Goal: Task Accomplishment & Management: Manage account settings

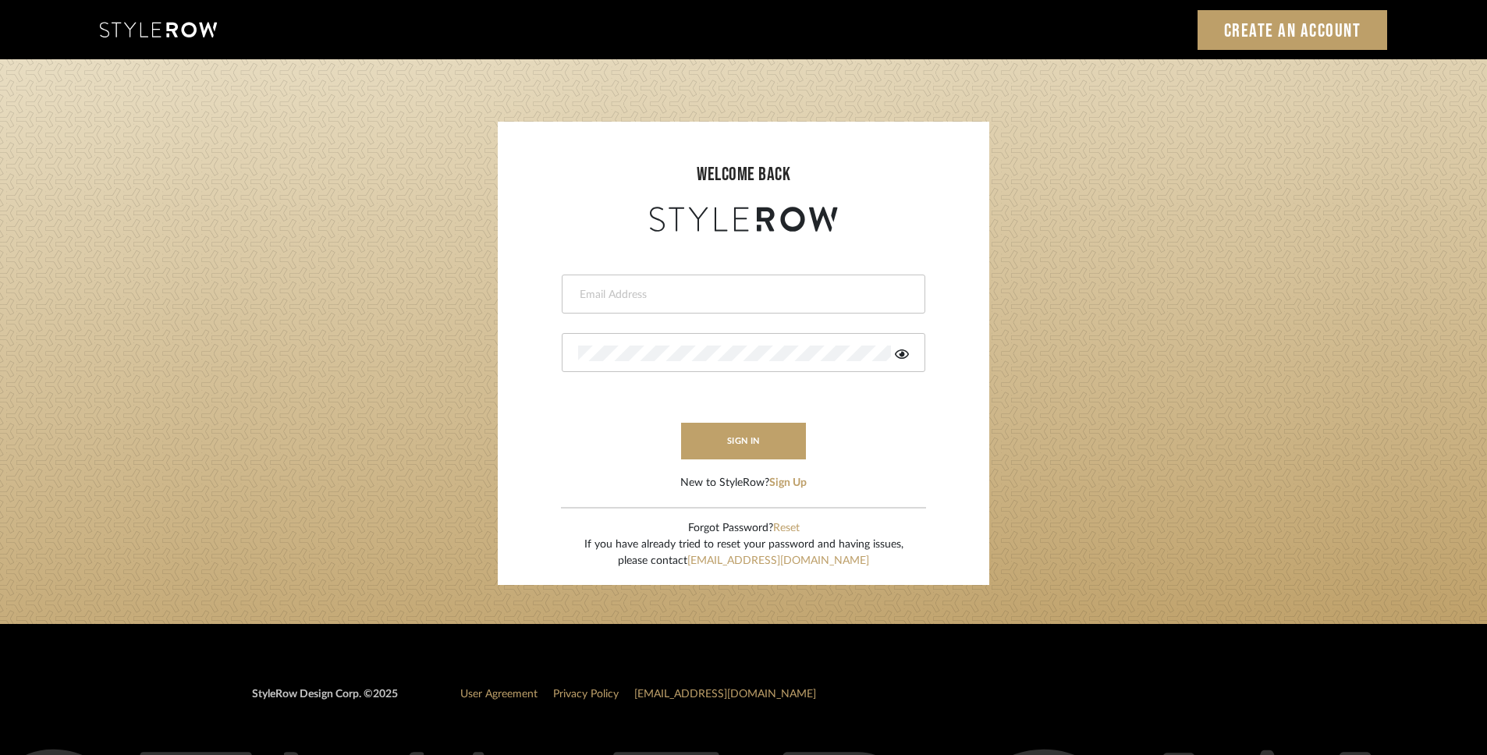
click at [617, 300] on input "email" at bounding box center [741, 295] width 327 height 16
type input "[PERSON_NAME][EMAIL_ADDRESS][DOMAIN_NAME]"
click at [758, 438] on button "sign in" at bounding box center [743, 441] width 125 height 37
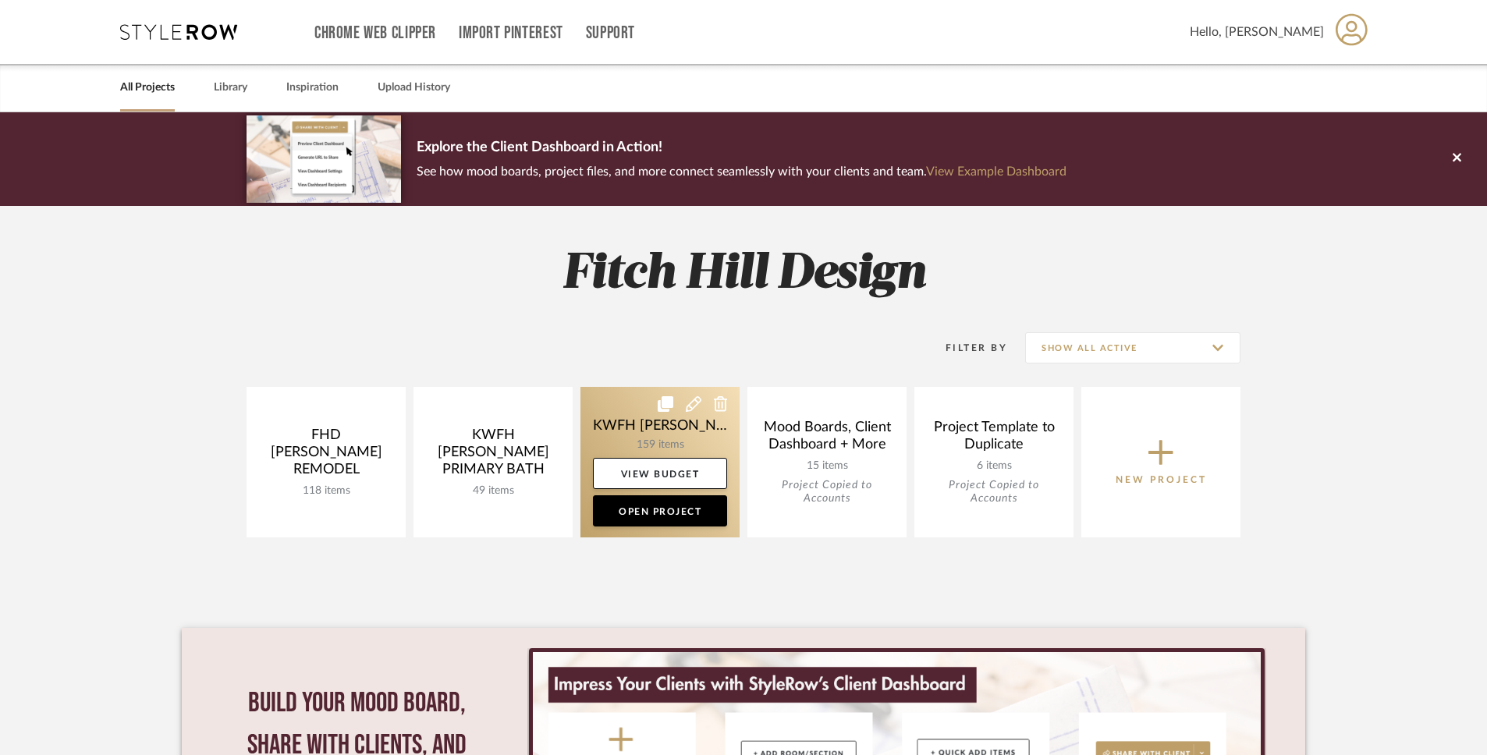
click at [642, 439] on link at bounding box center [660, 462] width 159 height 151
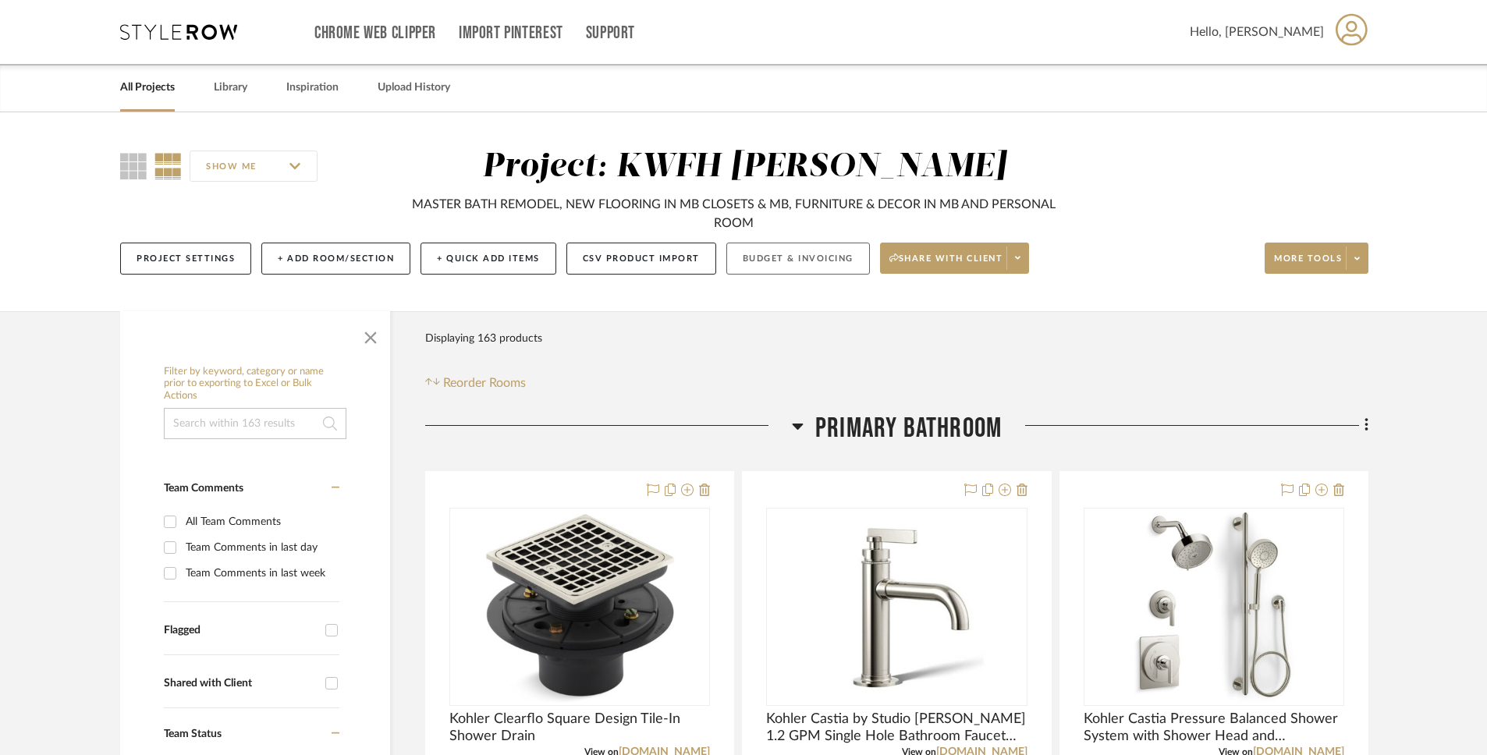
click at [826, 257] on button "Budget & Invoicing" at bounding box center [798, 259] width 144 height 32
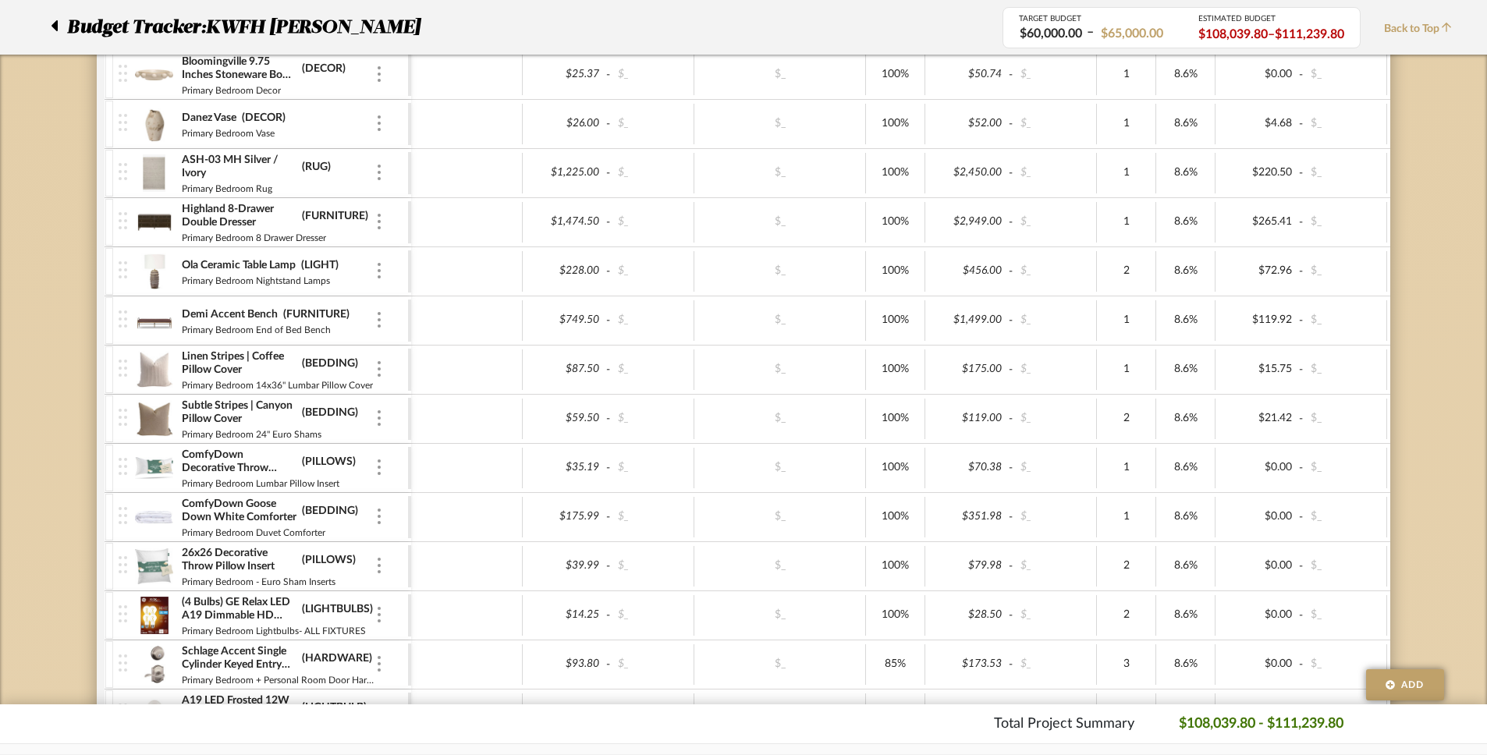
scroll to position [3195, 0]
click at [381, 268] on div at bounding box center [379, 273] width 8 height 17
click at [381, 268] on div at bounding box center [743, 377] width 1487 height 755
click at [115, 269] on div at bounding box center [124, 273] width 21 height 48
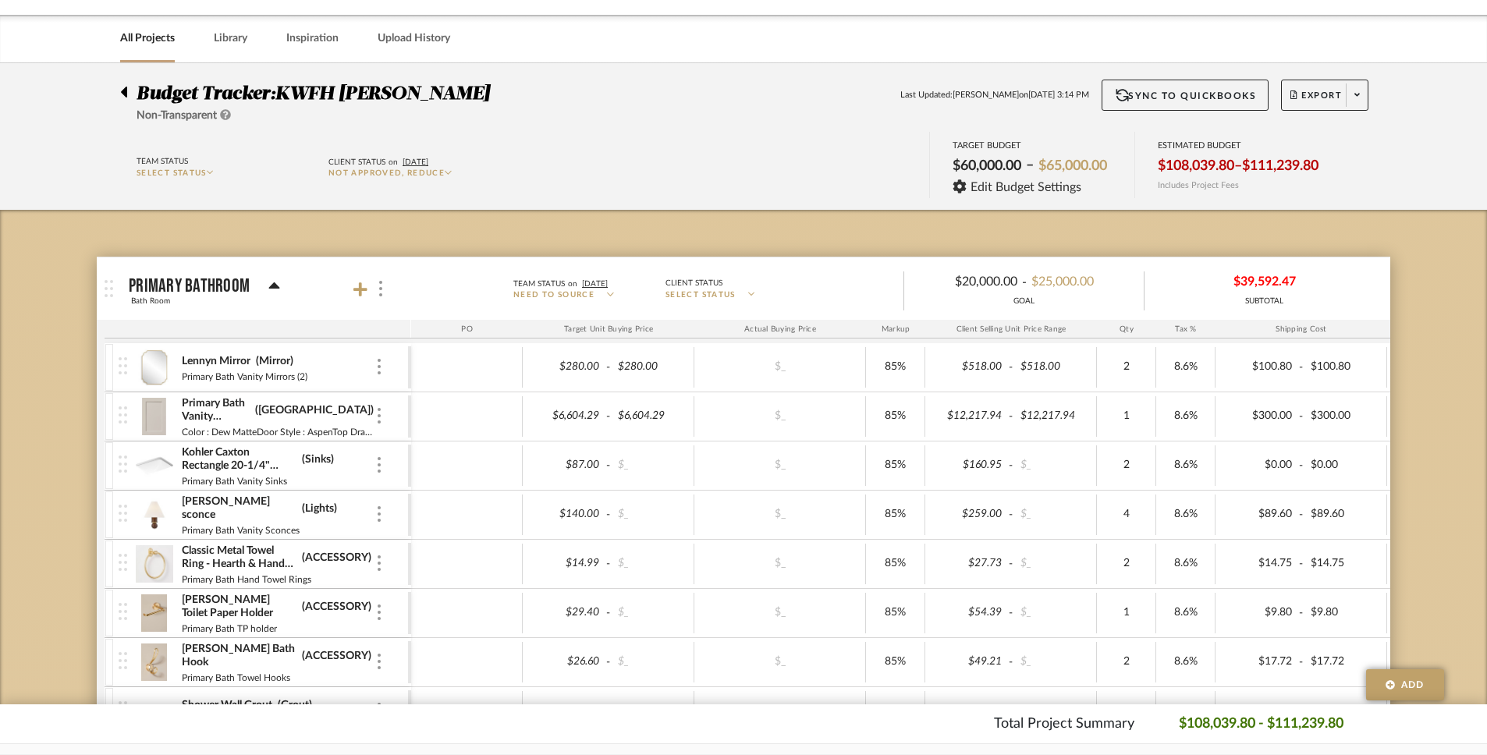
scroll to position [0, 0]
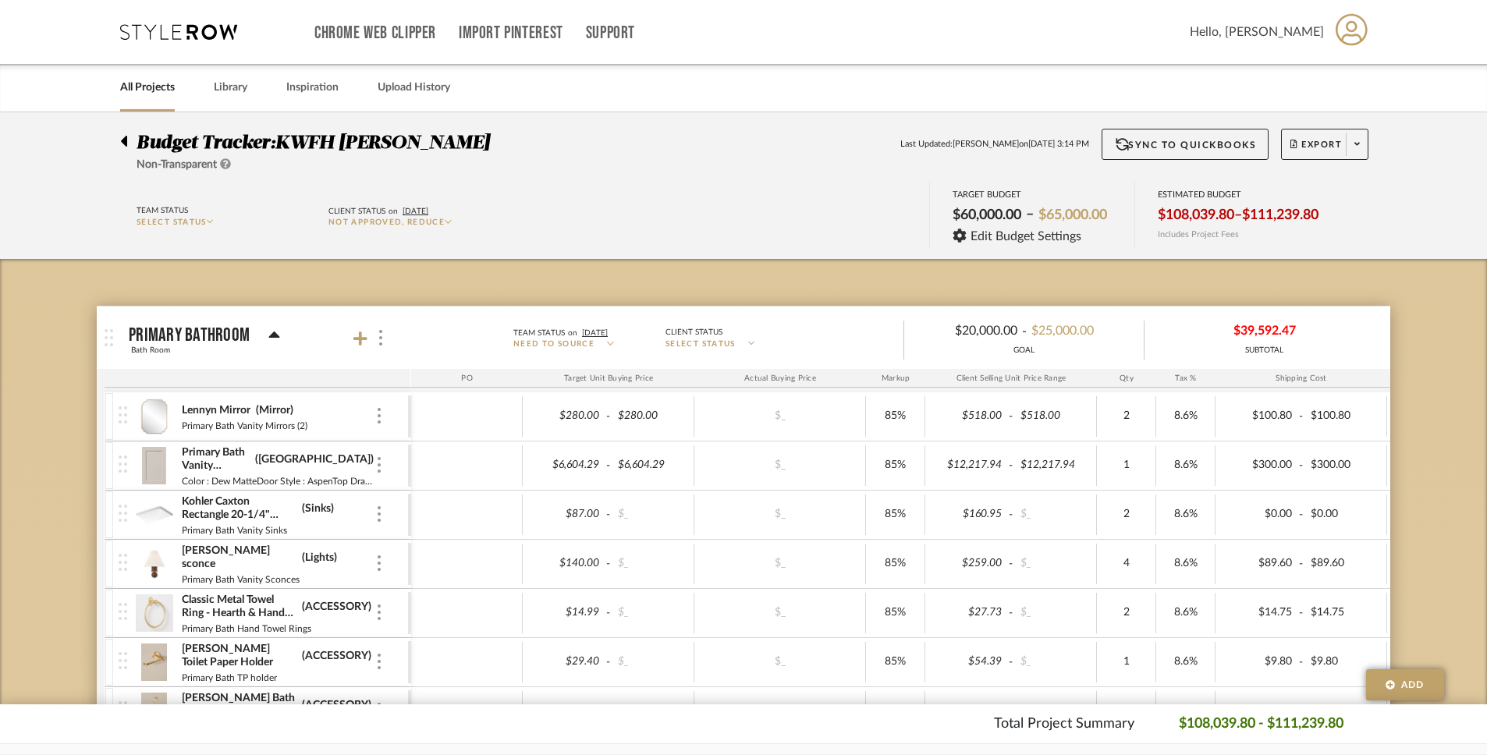
click at [125, 138] on icon at bounding box center [124, 141] width 6 height 11
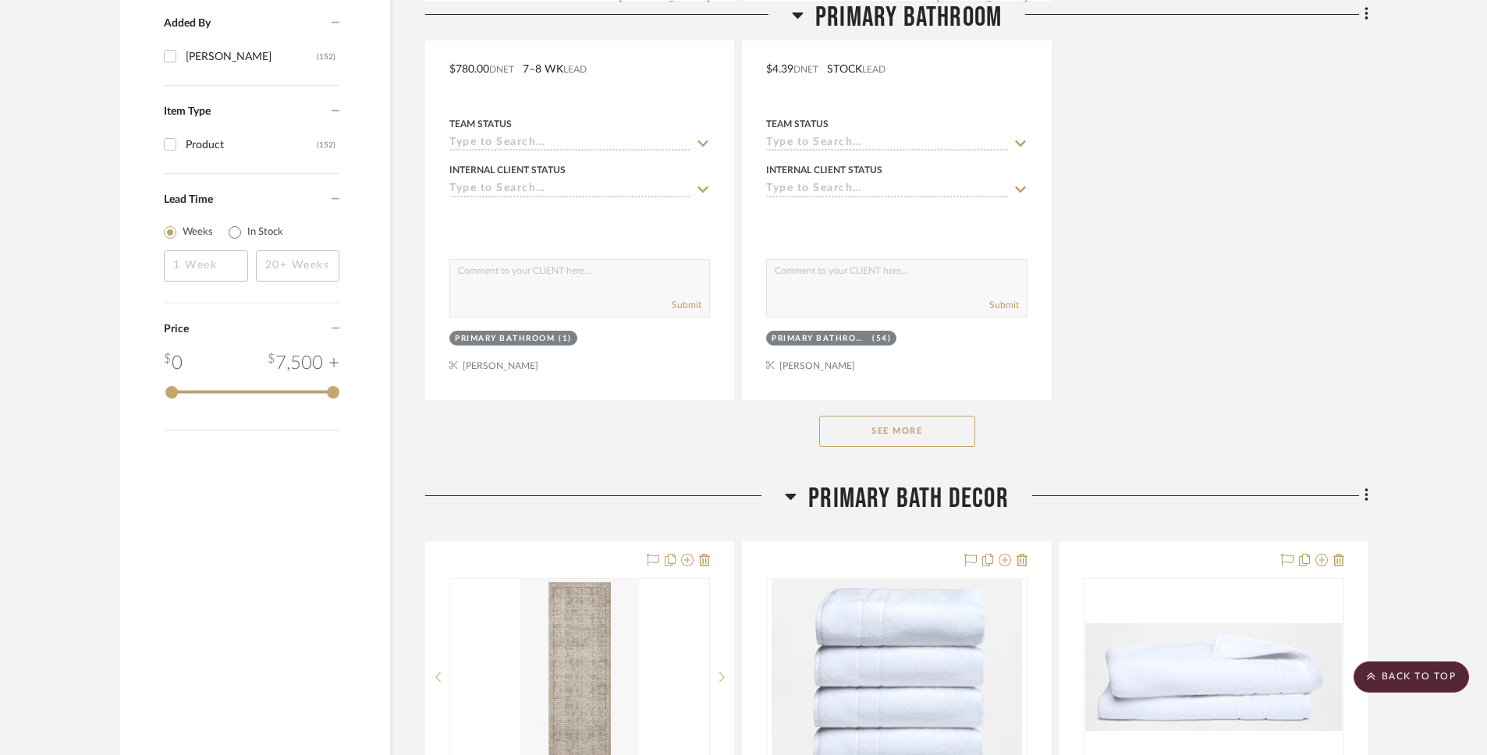
scroll to position [2140, 0]
click at [933, 434] on button "See More" at bounding box center [897, 430] width 156 height 31
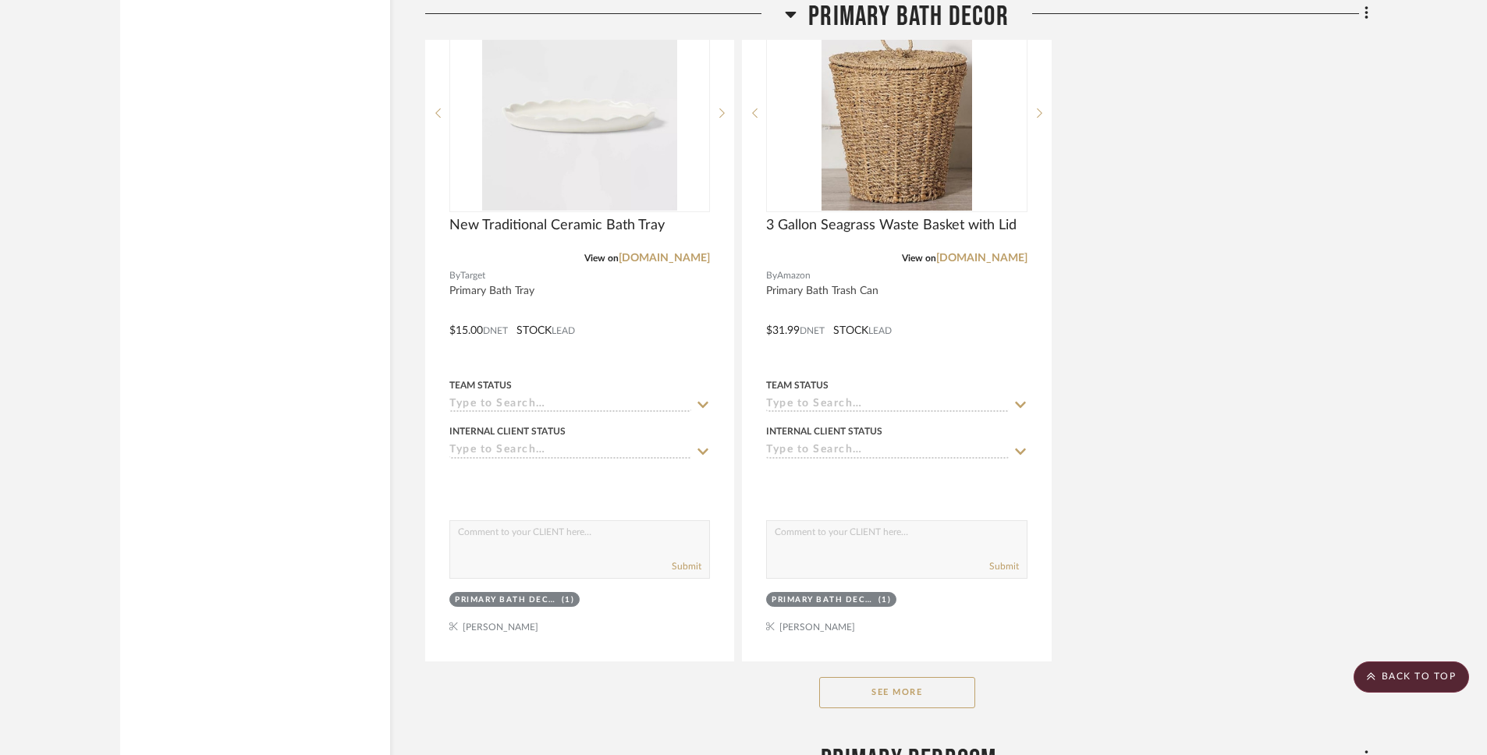
scroll to position [8934, 0]
click at [953, 694] on button "See More" at bounding box center [897, 692] width 156 height 31
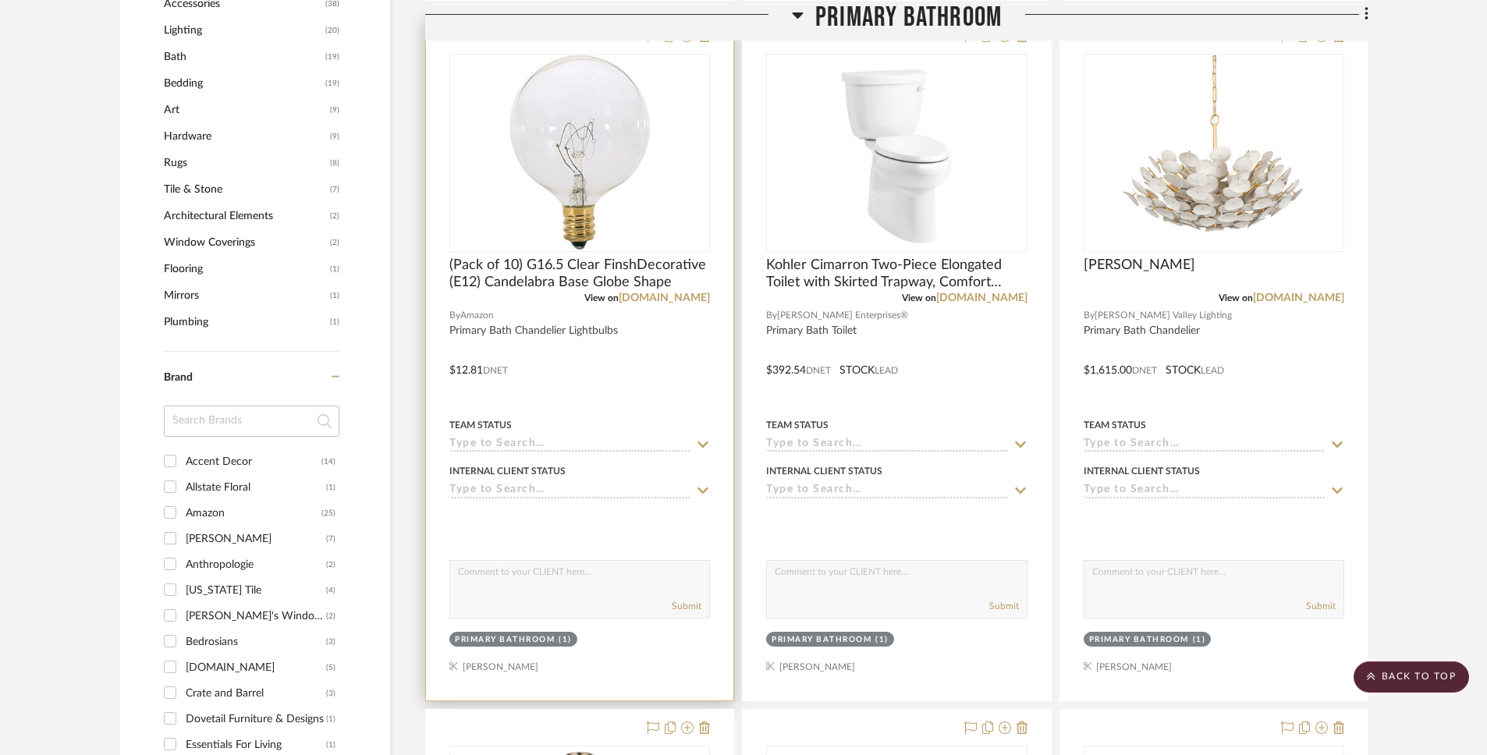
scroll to position [65, 0]
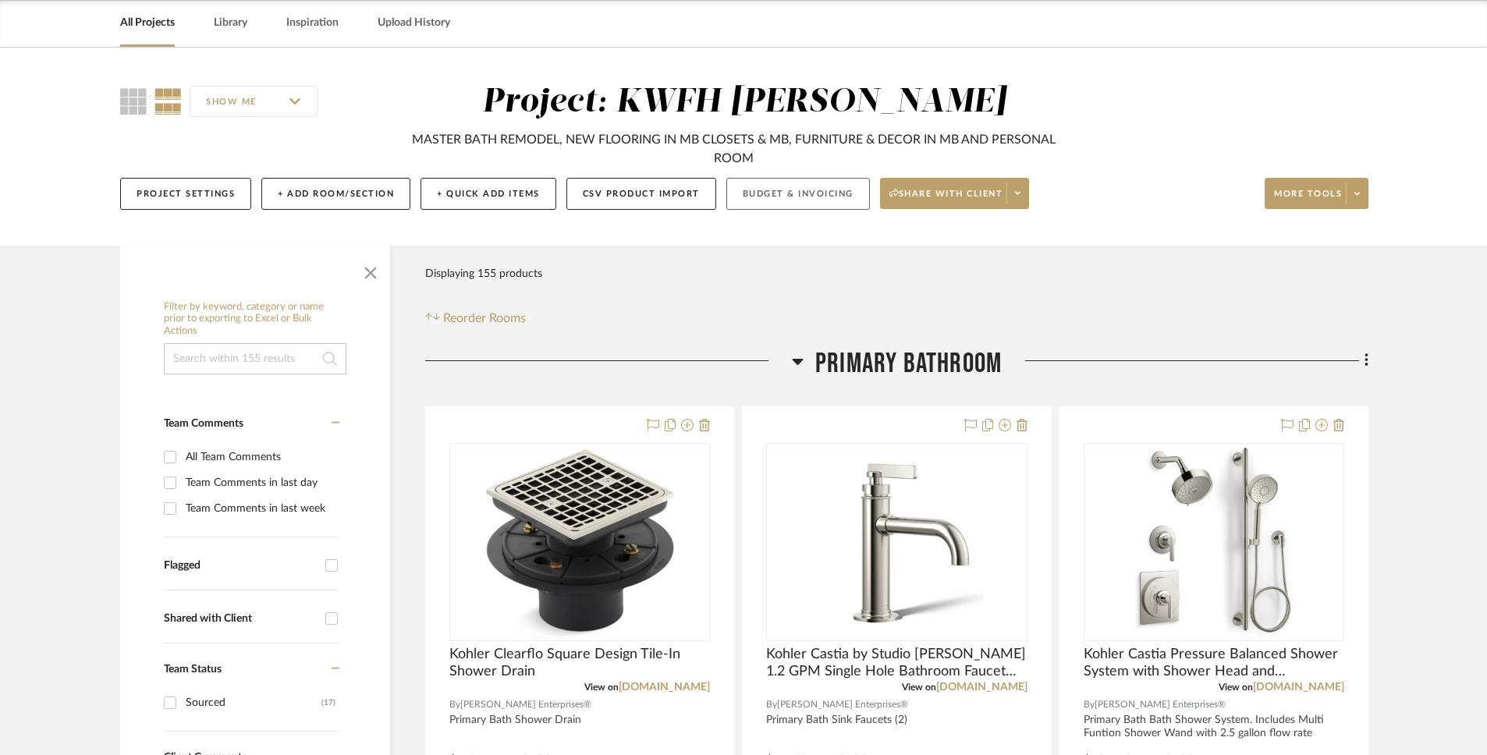
click at [791, 197] on button "Budget & Invoicing" at bounding box center [798, 194] width 144 height 32
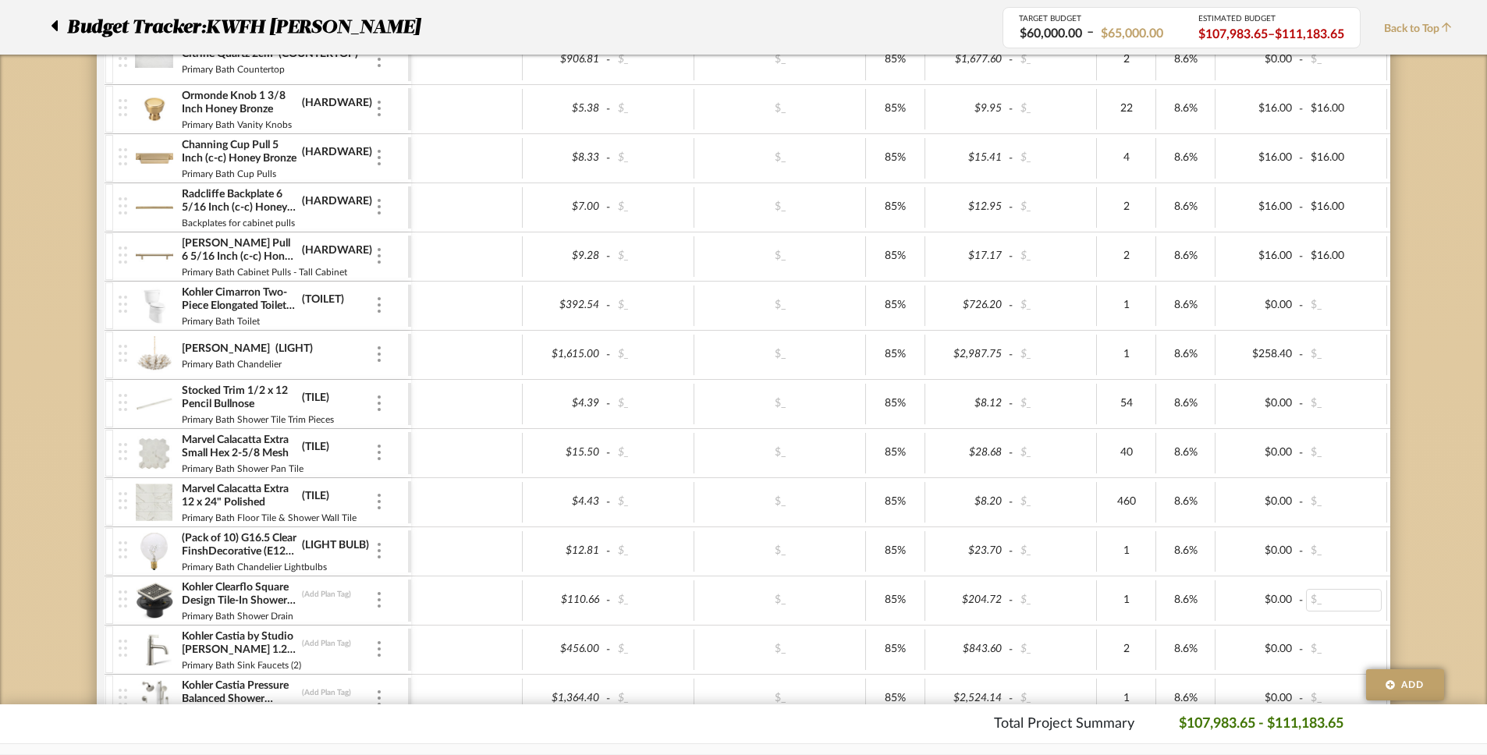
scroll to position [72, 0]
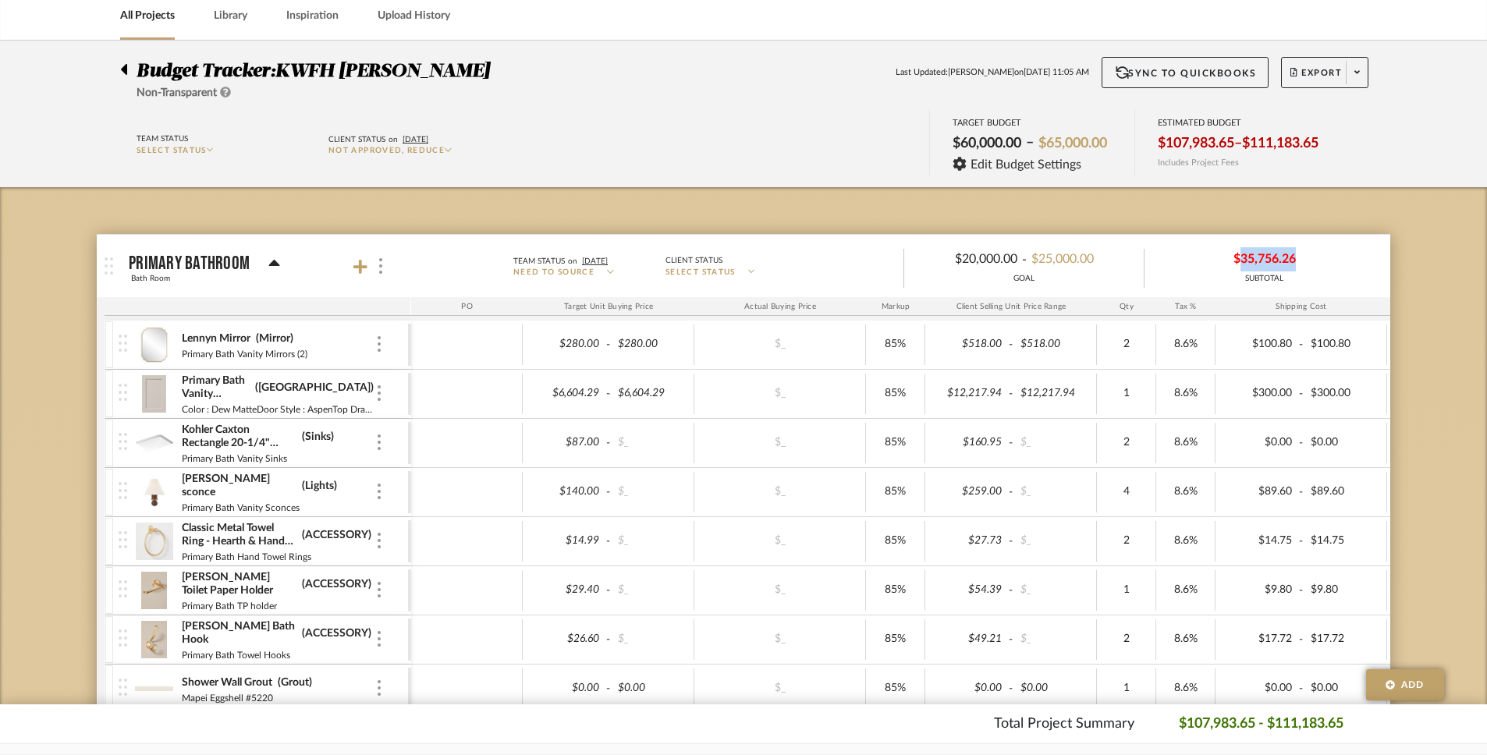
drag, startPoint x: 1327, startPoint y: 267, endPoint x: 1242, endPoint y: 268, distance: 85.1
click at [1242, 268] on div "$35,756.26 SUBTOTAL" at bounding box center [1265, 265] width 240 height 37
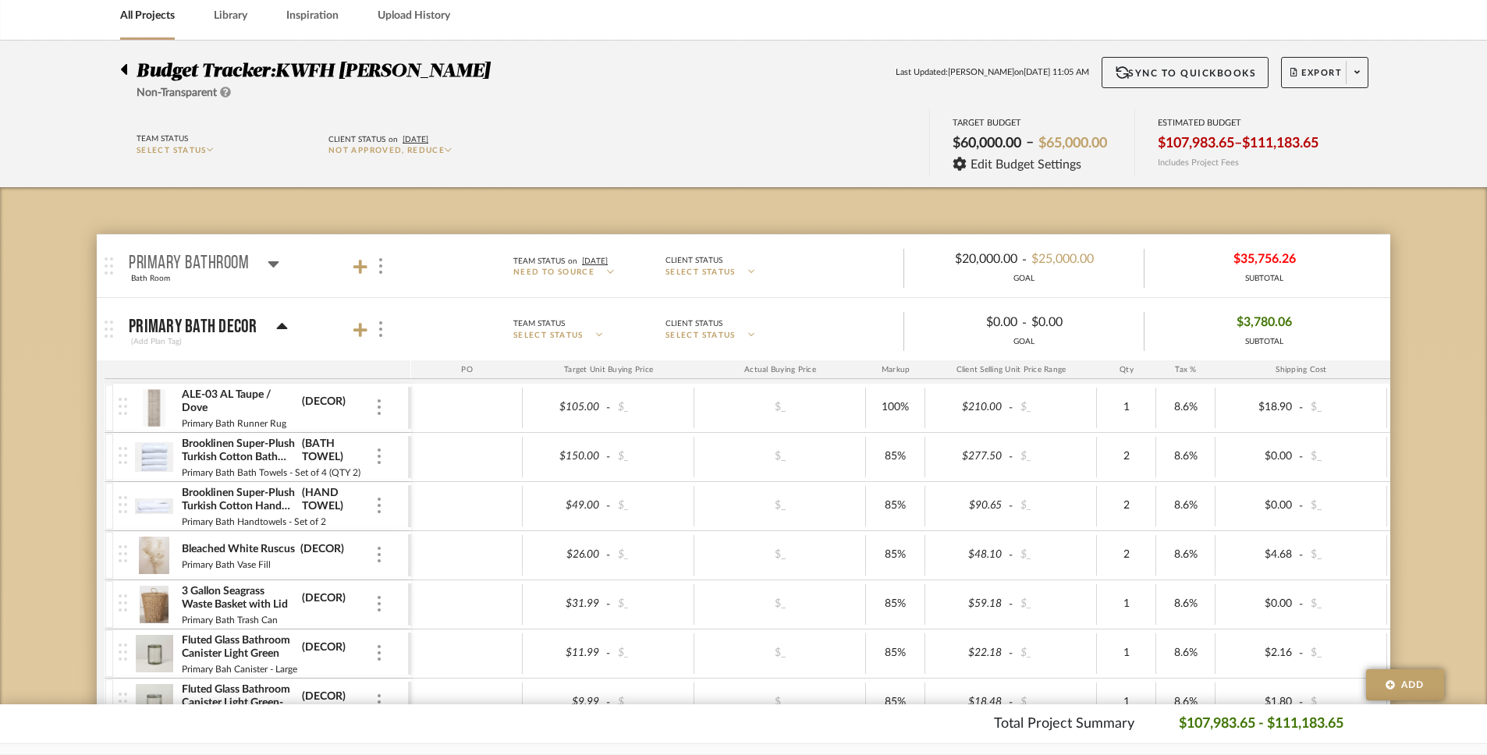
click at [285, 323] on mat-panel-title "Primary Bath Decor (Add Plan Tag)" at bounding box center [266, 330] width 275 height 38
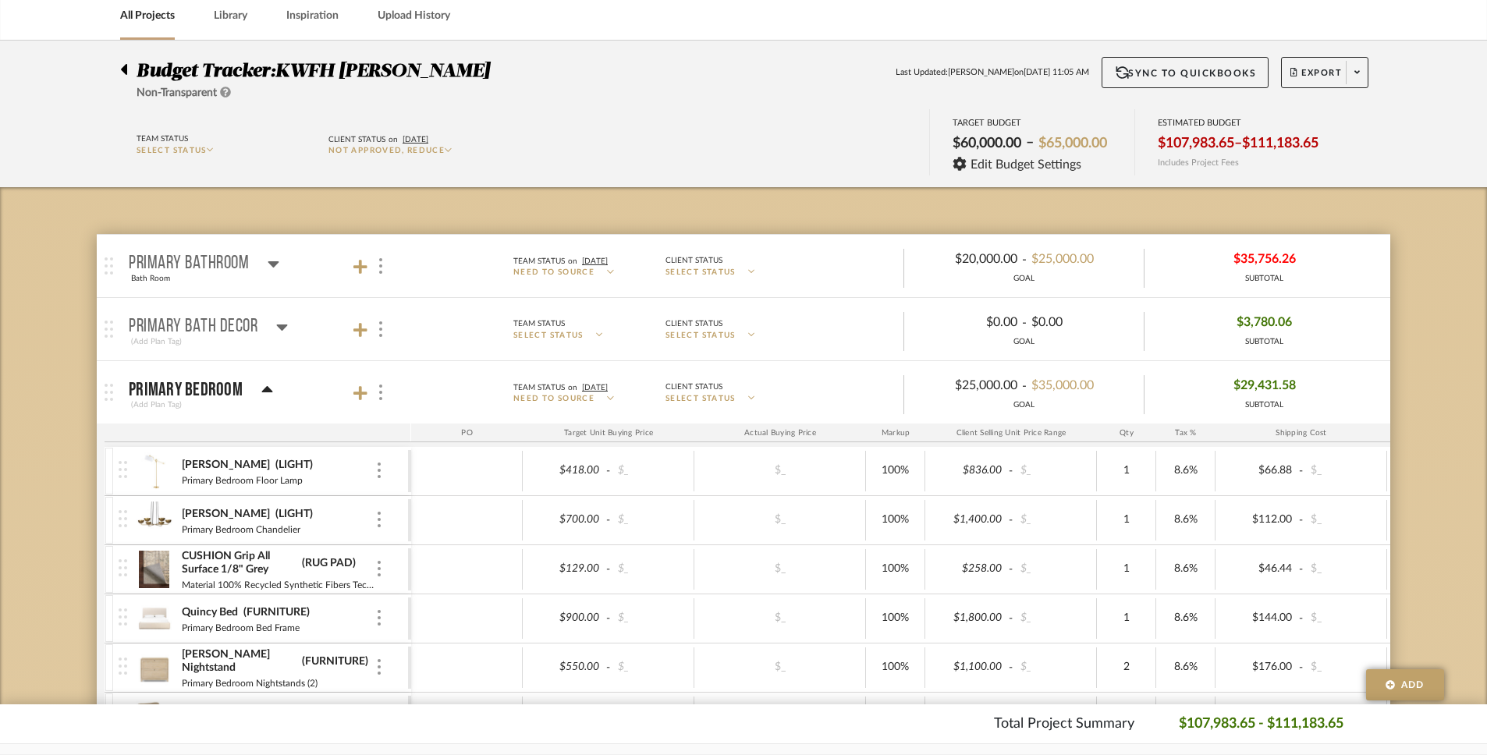
click at [266, 397] on icon at bounding box center [267, 390] width 12 height 19
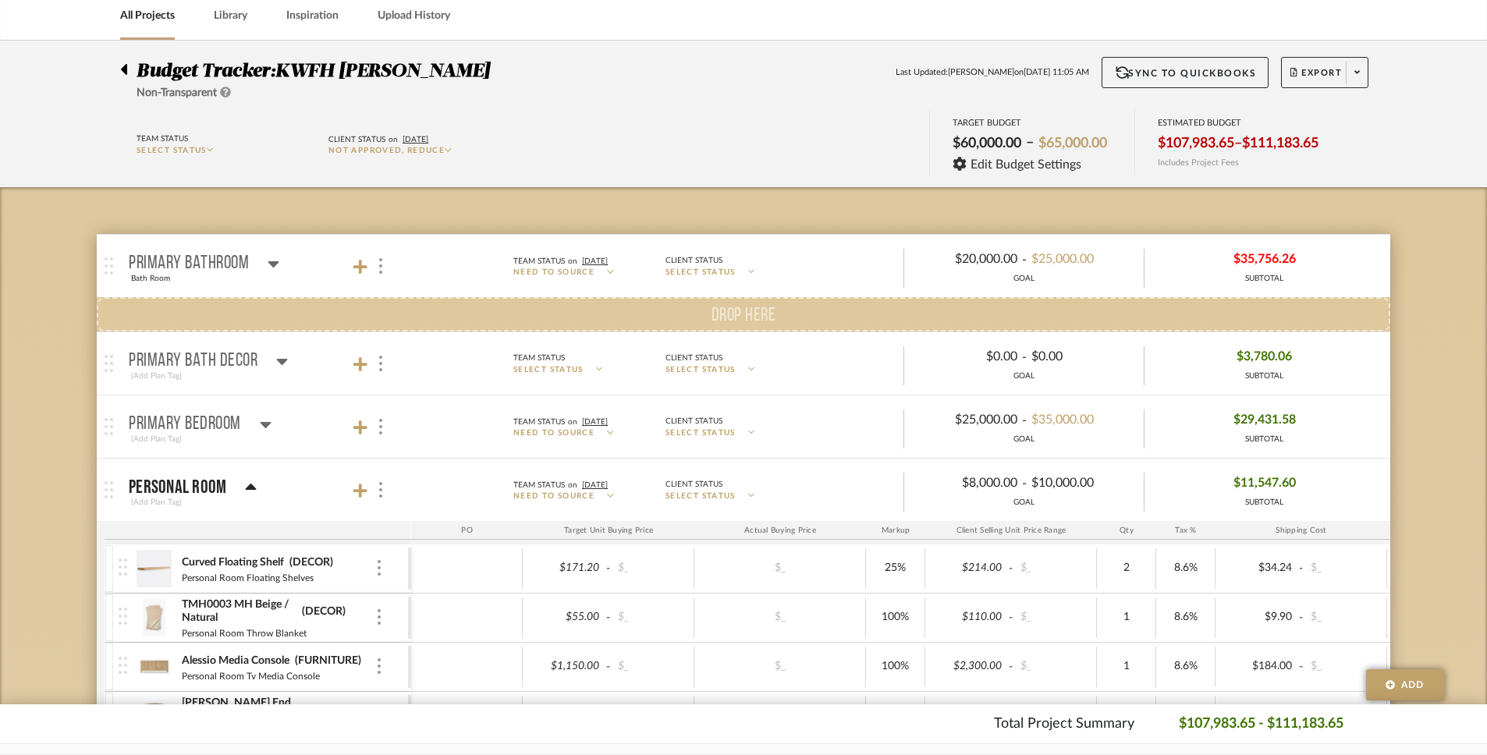
drag, startPoint x: 110, startPoint y: 457, endPoint x: 115, endPoint y: 315, distance: 142.1
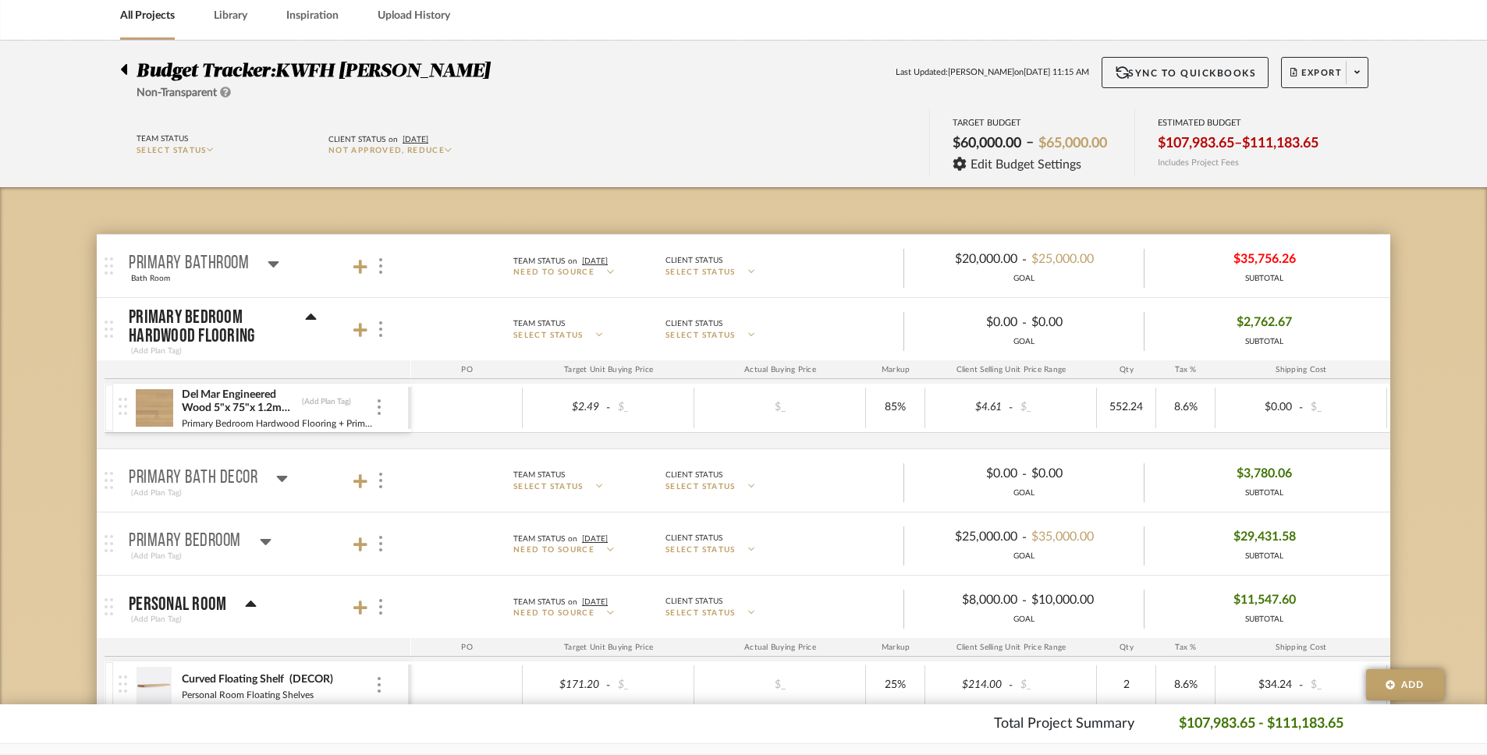
click at [245, 603] on icon at bounding box center [251, 604] width 12 height 19
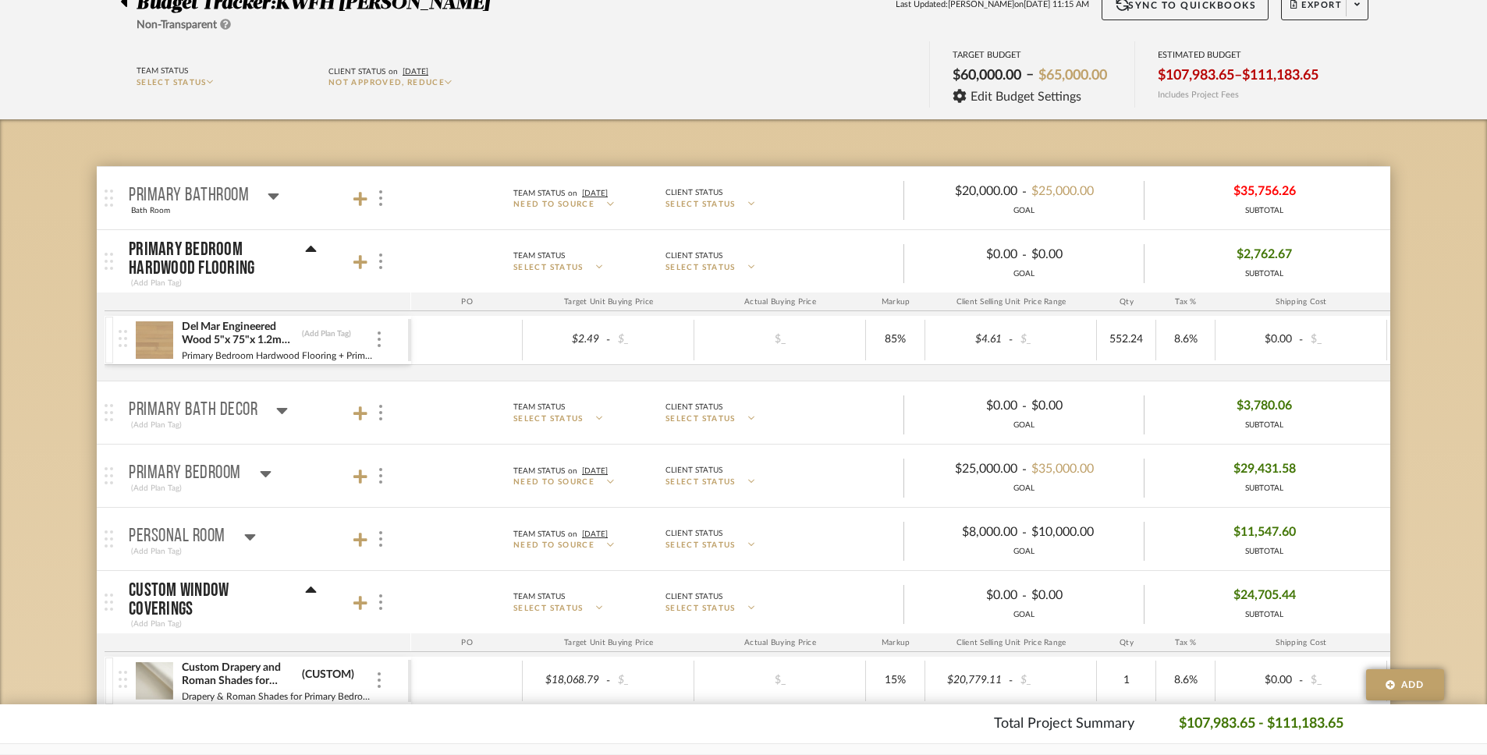
scroll to position [175, 0]
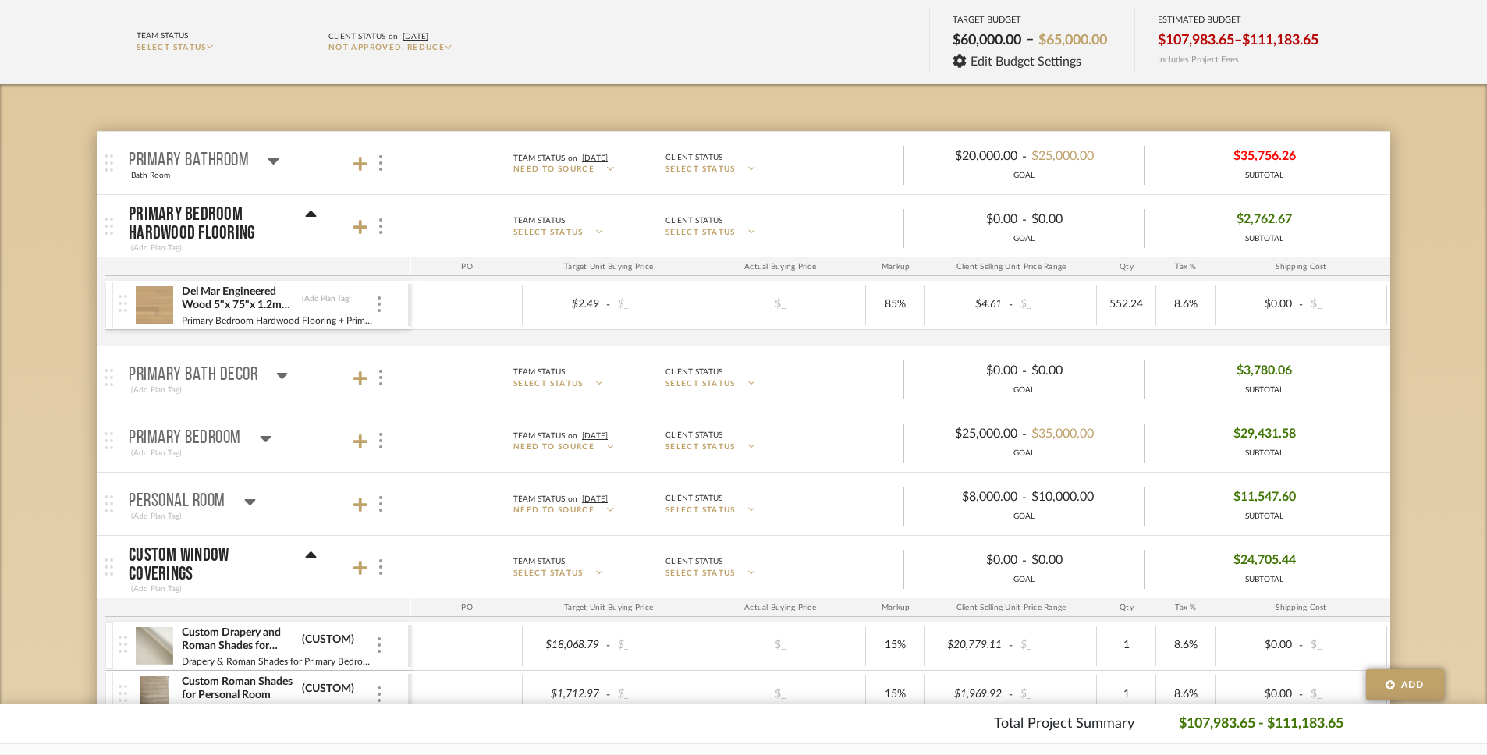
click at [306, 556] on icon at bounding box center [311, 555] width 11 height 6
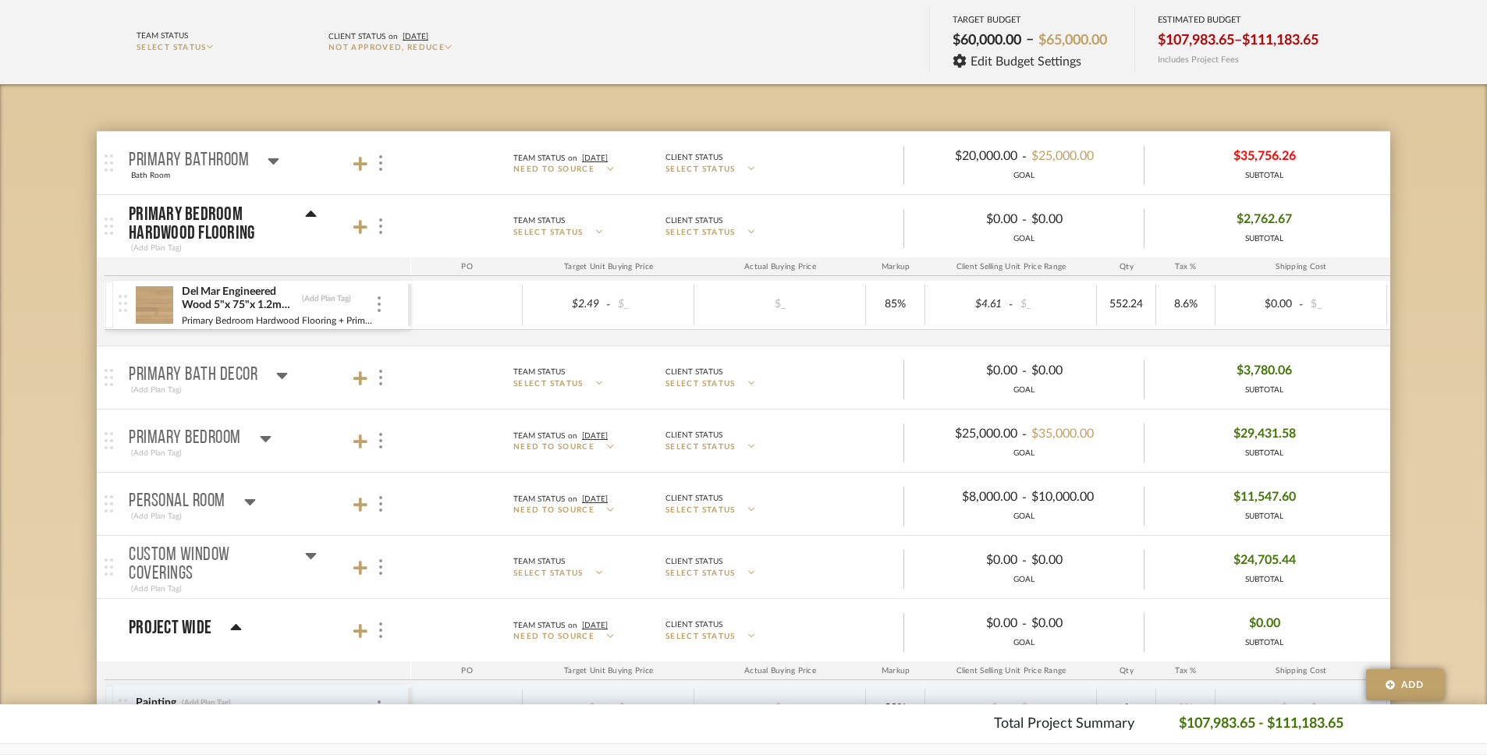
click at [307, 217] on icon at bounding box center [311, 214] width 12 height 19
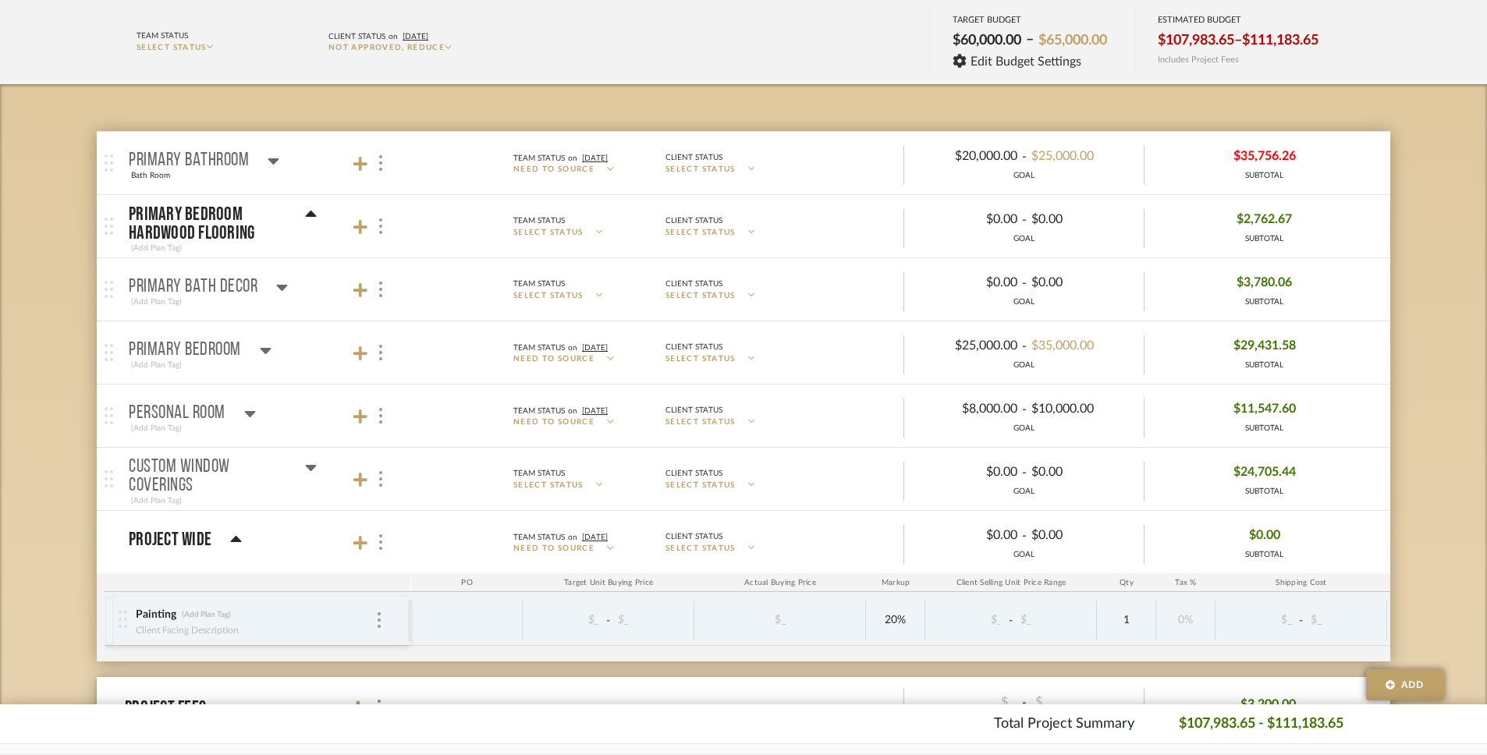
click at [1263, 147] on span "$35,756.26" at bounding box center [1265, 156] width 62 height 24
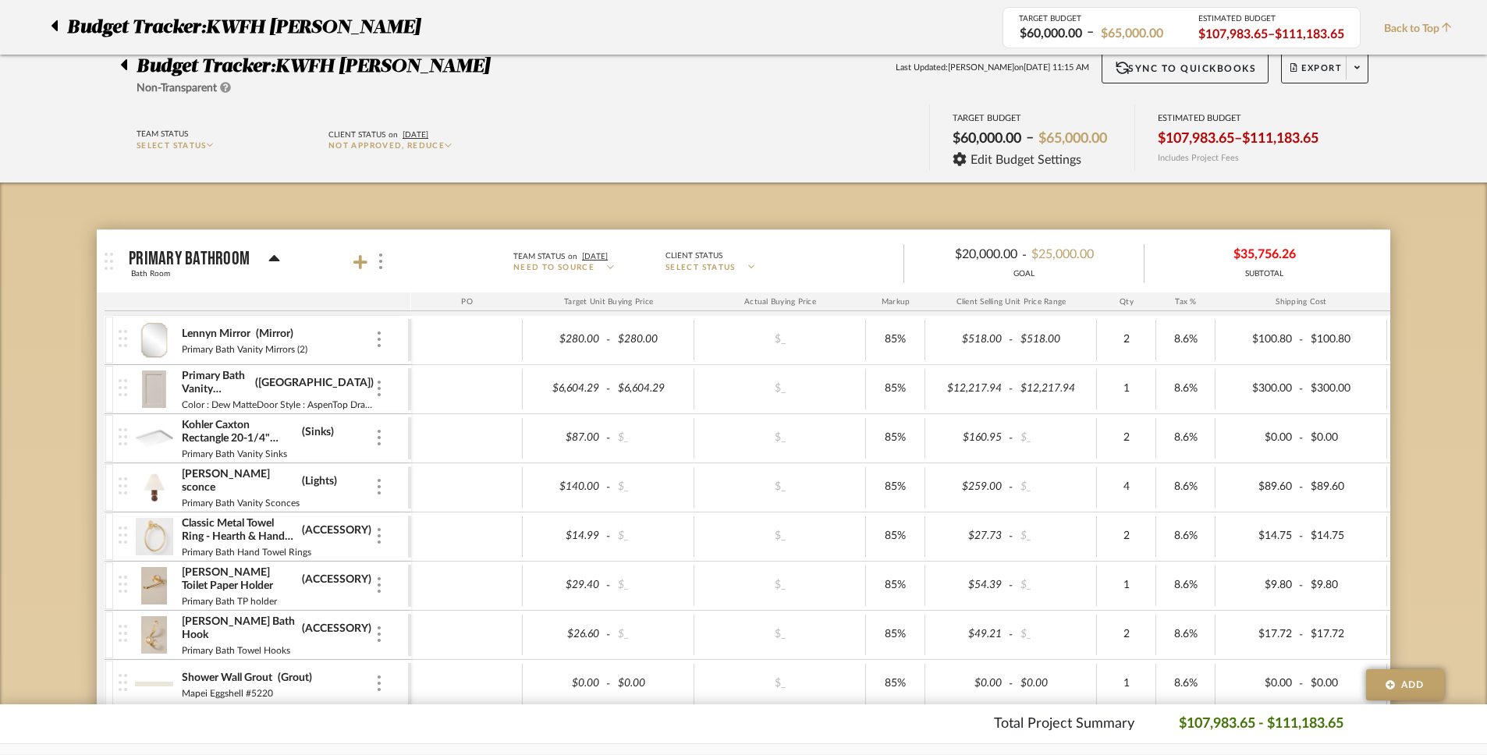
scroll to position [0, 0]
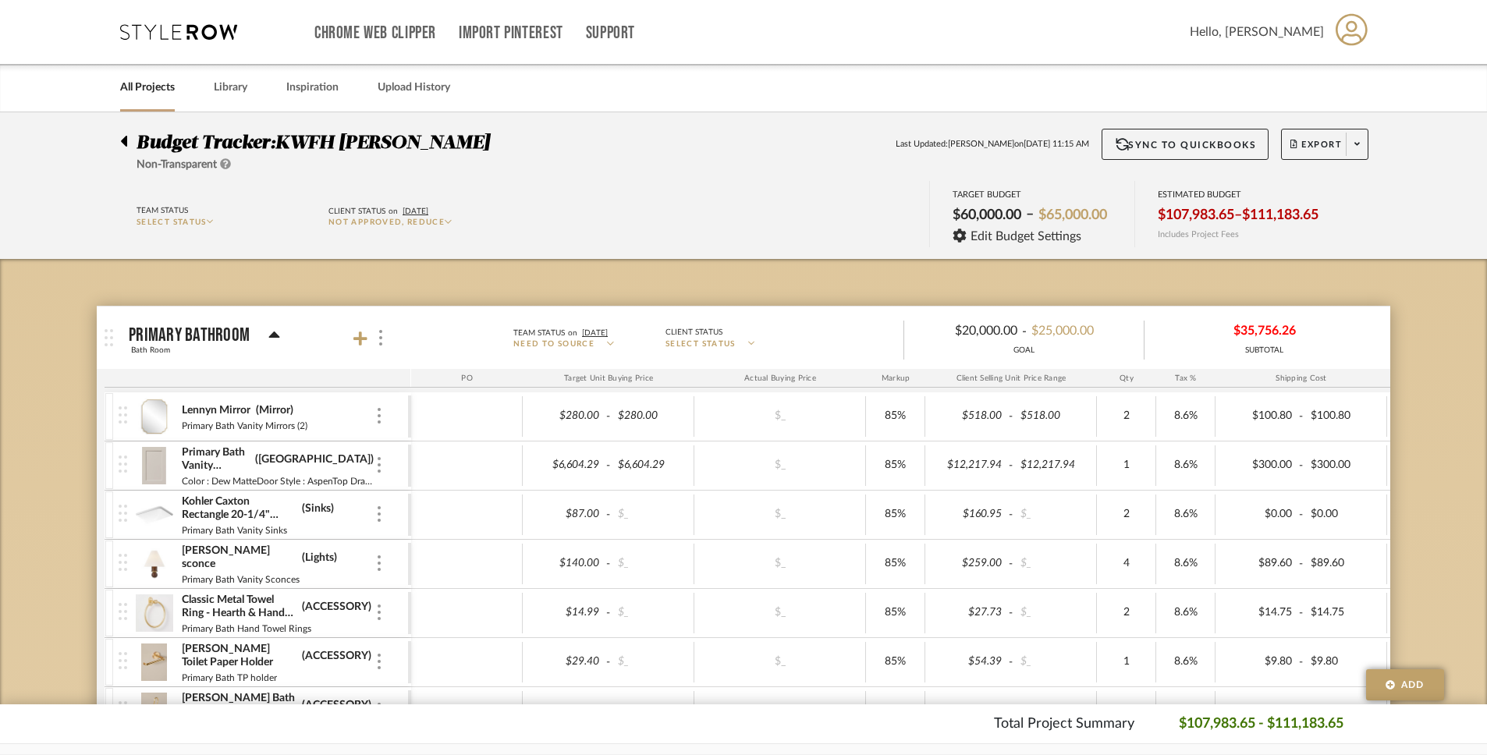
click at [275, 337] on icon at bounding box center [274, 335] width 11 height 6
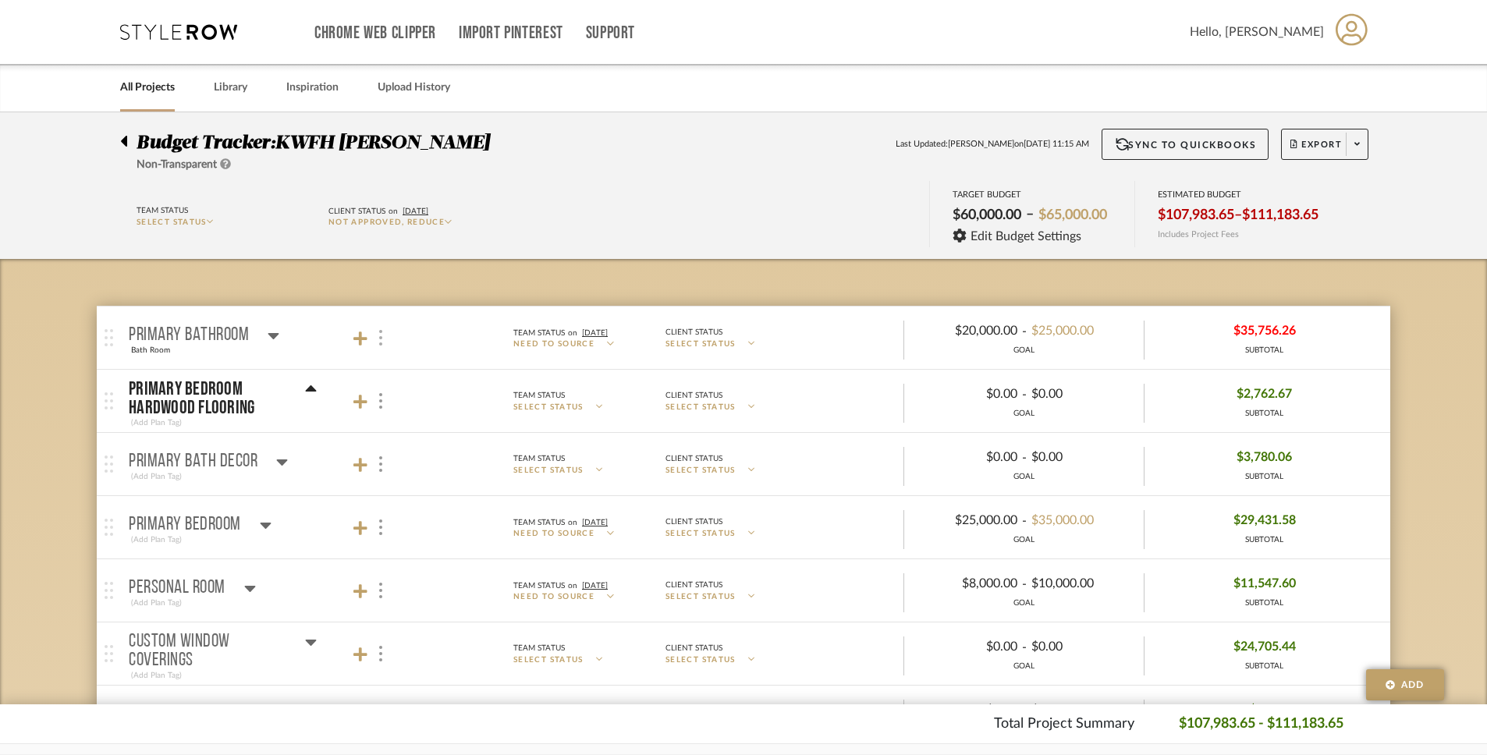
click at [379, 336] on img at bounding box center [380, 338] width 3 height 16
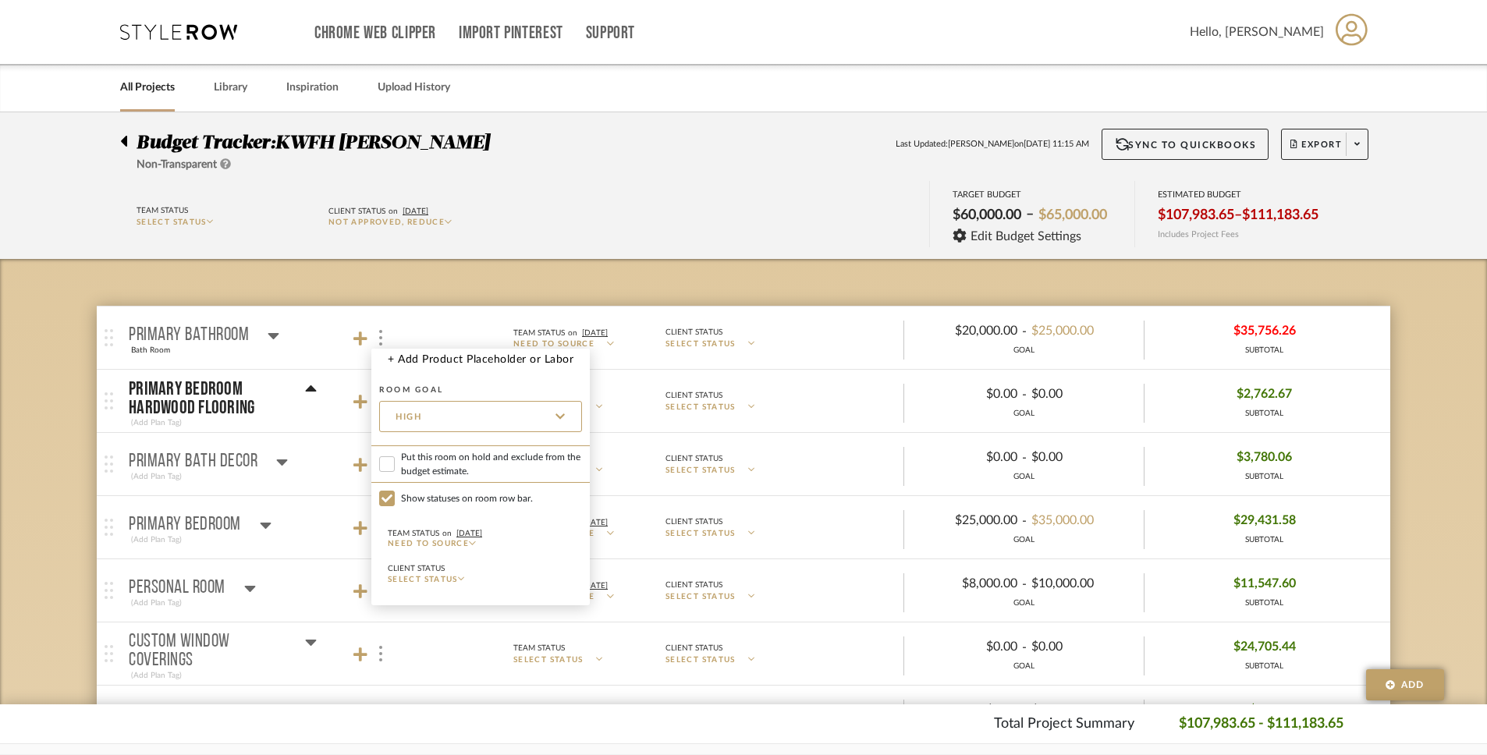
click at [270, 334] on div at bounding box center [743, 377] width 1487 height 755
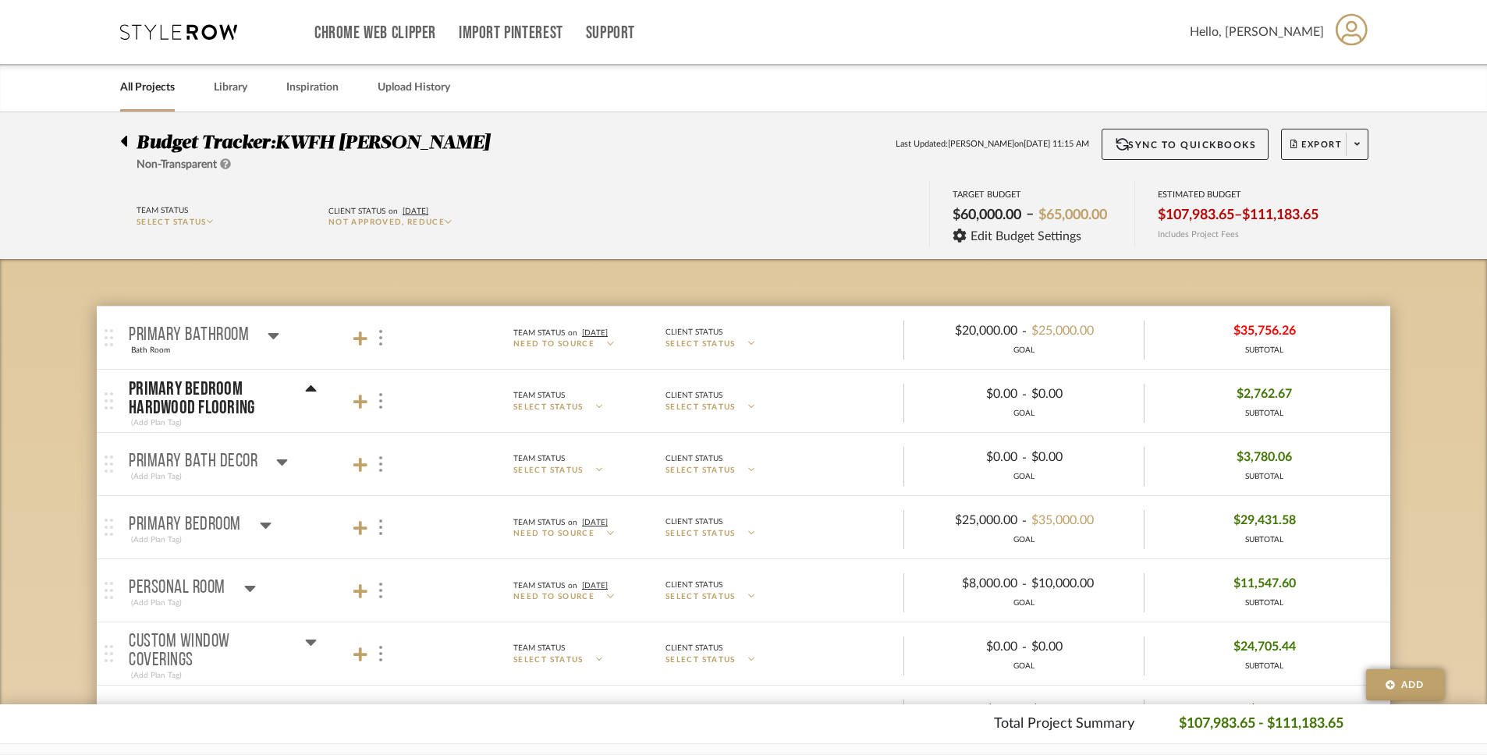
click at [272, 334] on icon at bounding box center [273, 336] width 11 height 6
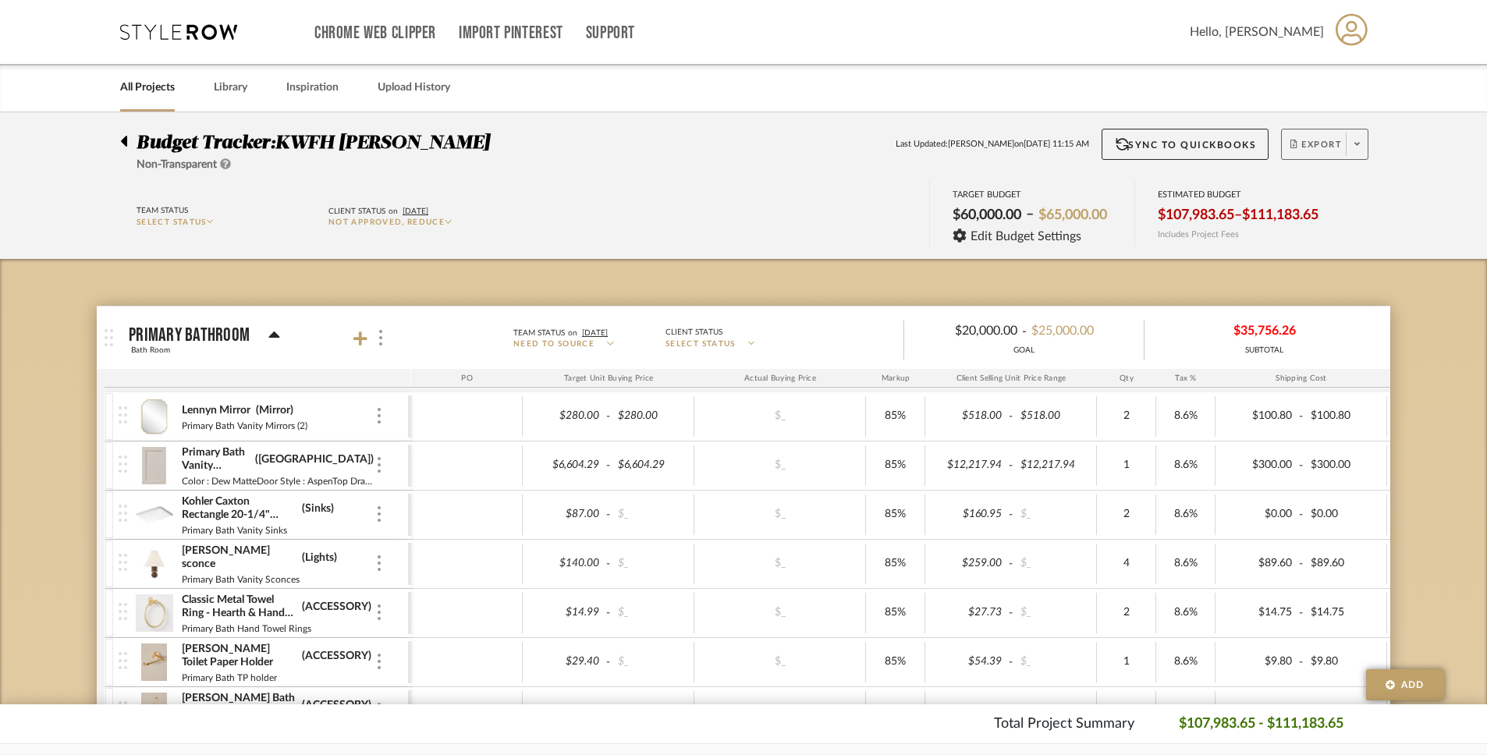
click at [1358, 150] on span at bounding box center [1357, 144] width 22 height 23
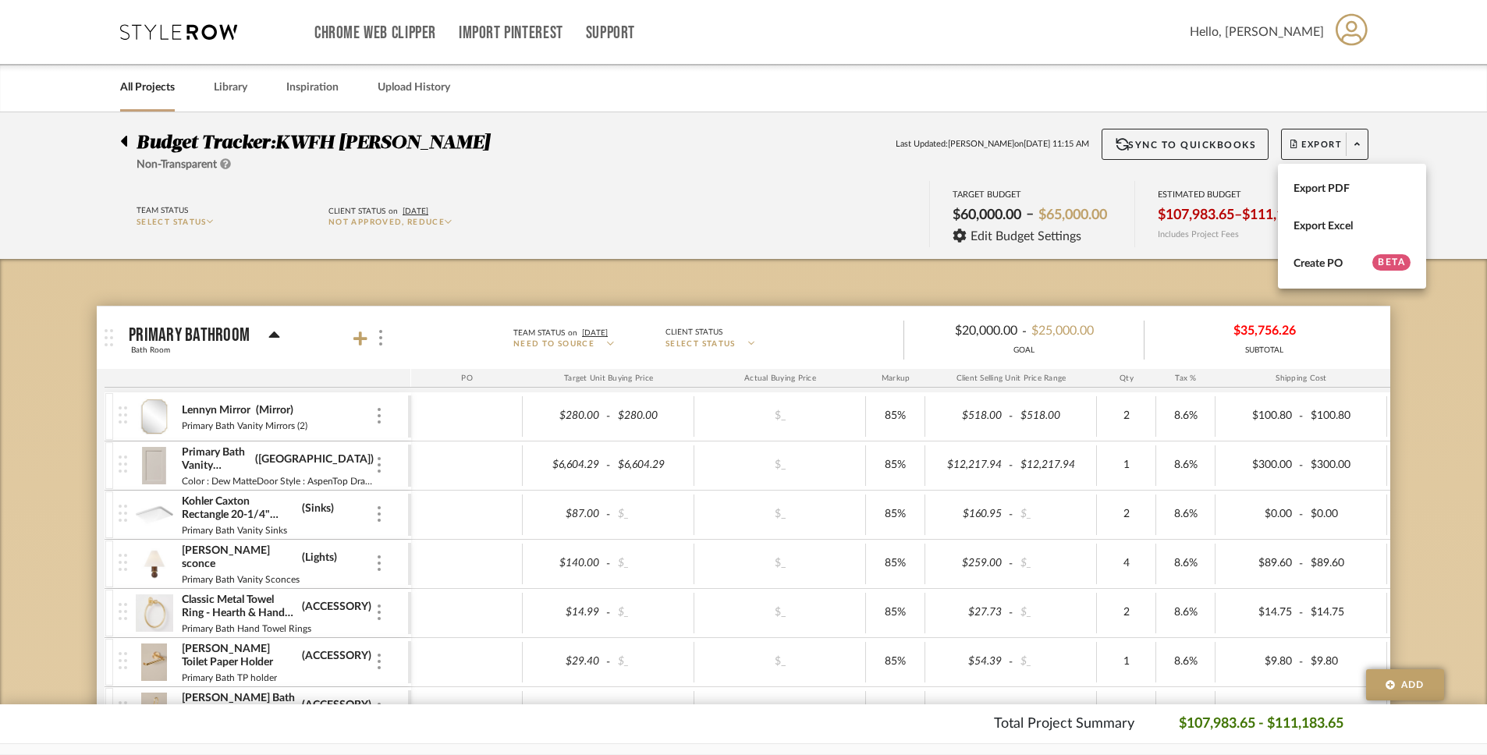
click at [582, 285] on div at bounding box center [743, 377] width 1487 height 755
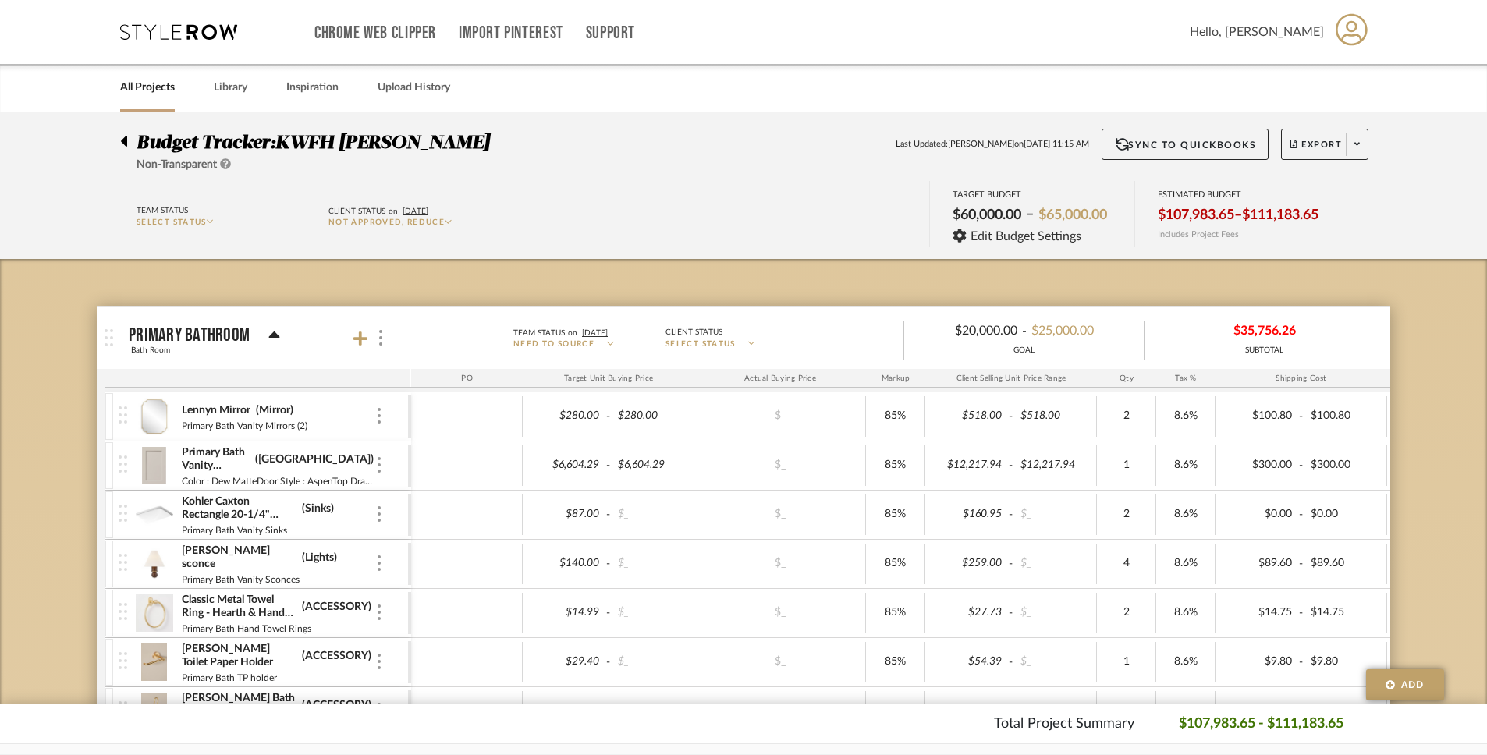
click at [124, 138] on icon at bounding box center [124, 141] width 6 height 11
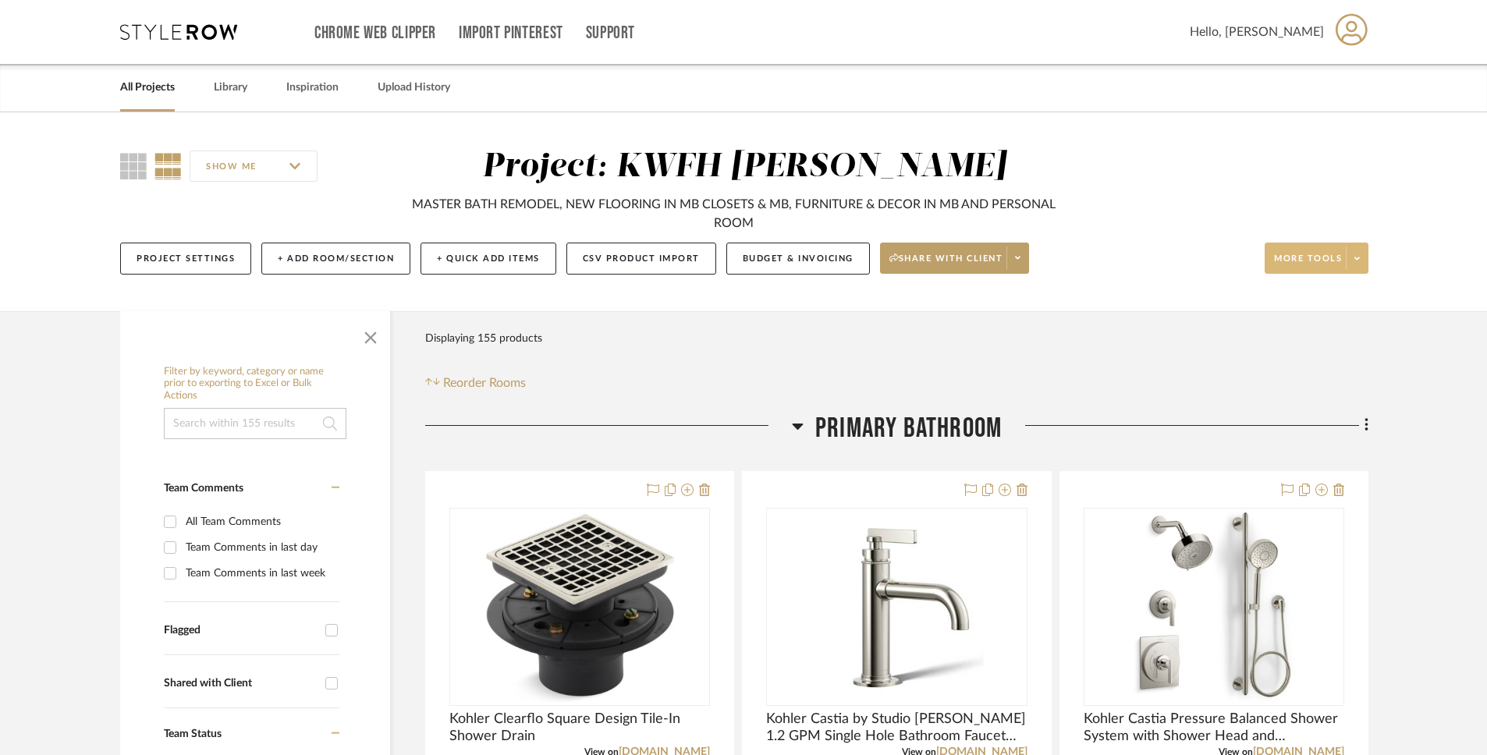
click at [1360, 256] on span at bounding box center [1357, 258] width 22 height 23
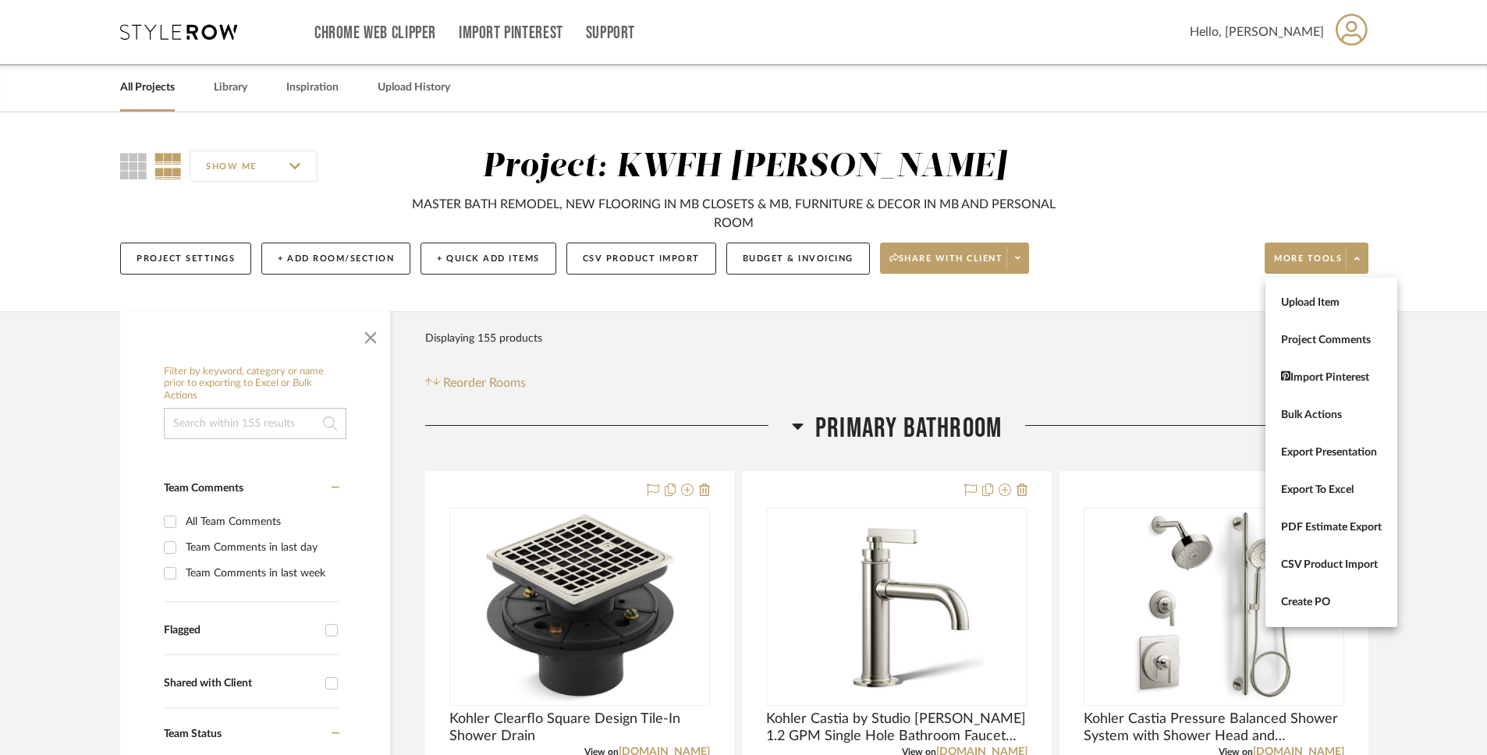
click at [1469, 400] on div at bounding box center [743, 377] width 1487 height 755
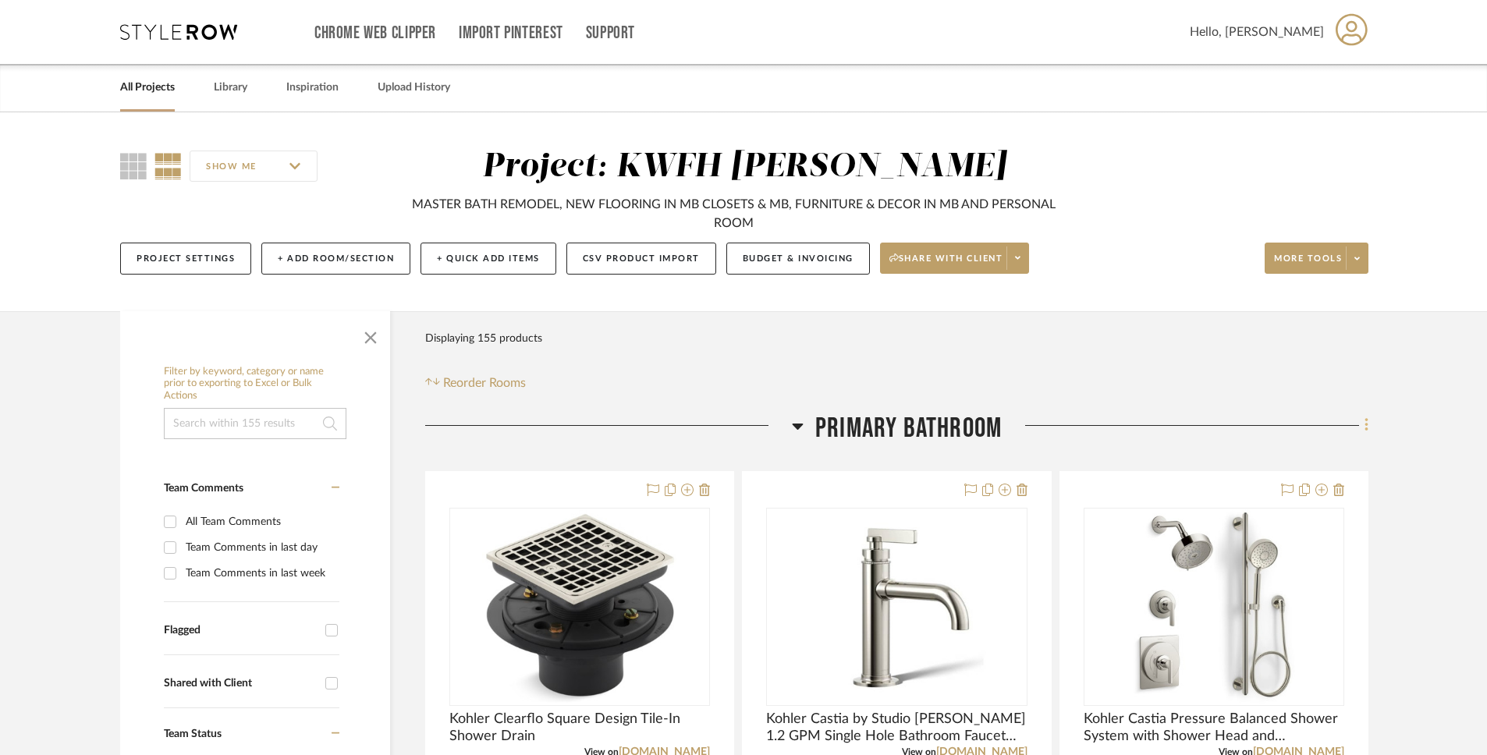
click at [1365, 429] on icon at bounding box center [1367, 425] width 5 height 17
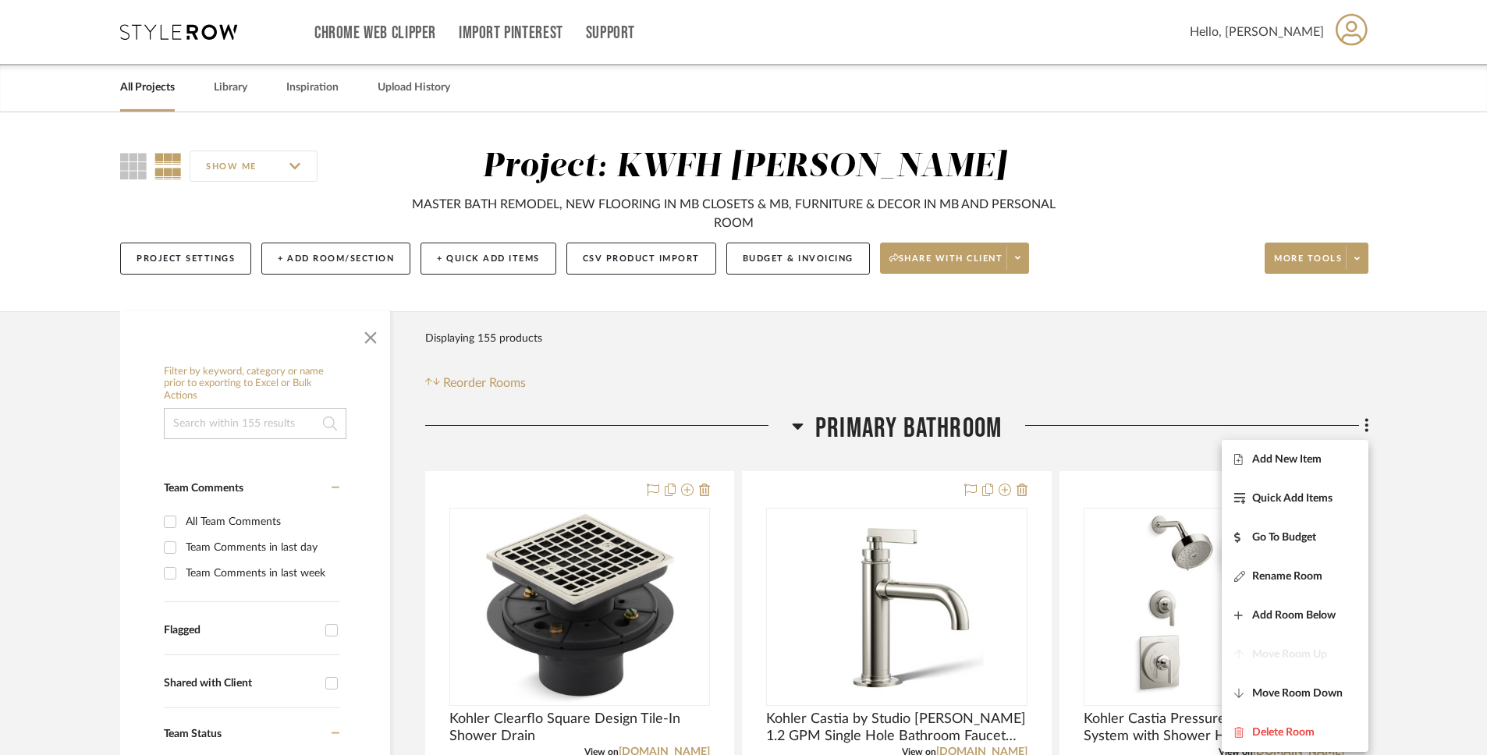
click at [1394, 413] on div at bounding box center [743, 377] width 1487 height 755
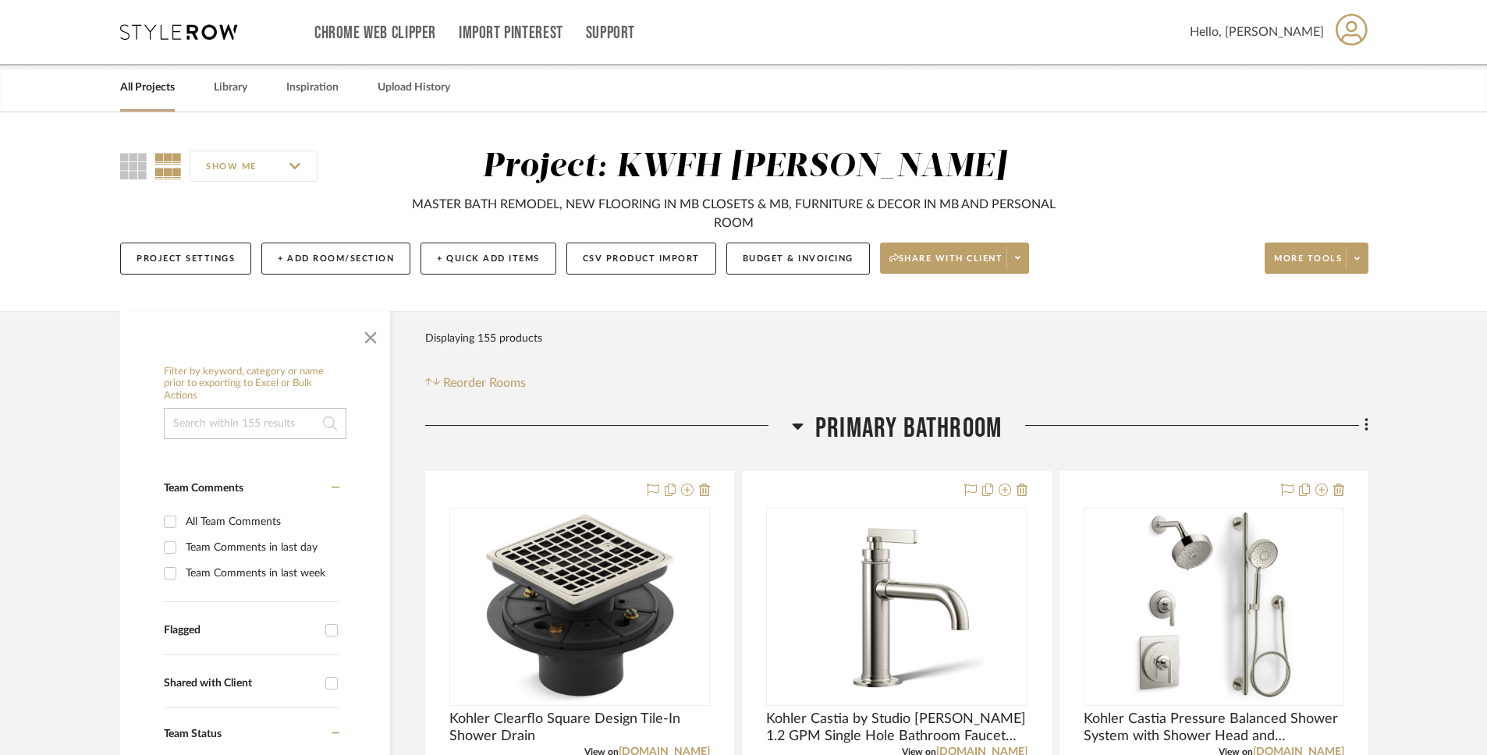
click at [293, 172] on input "SHOW ME" at bounding box center [254, 166] width 128 height 31
click at [298, 162] on input "SHOW ME" at bounding box center [254, 166] width 128 height 31
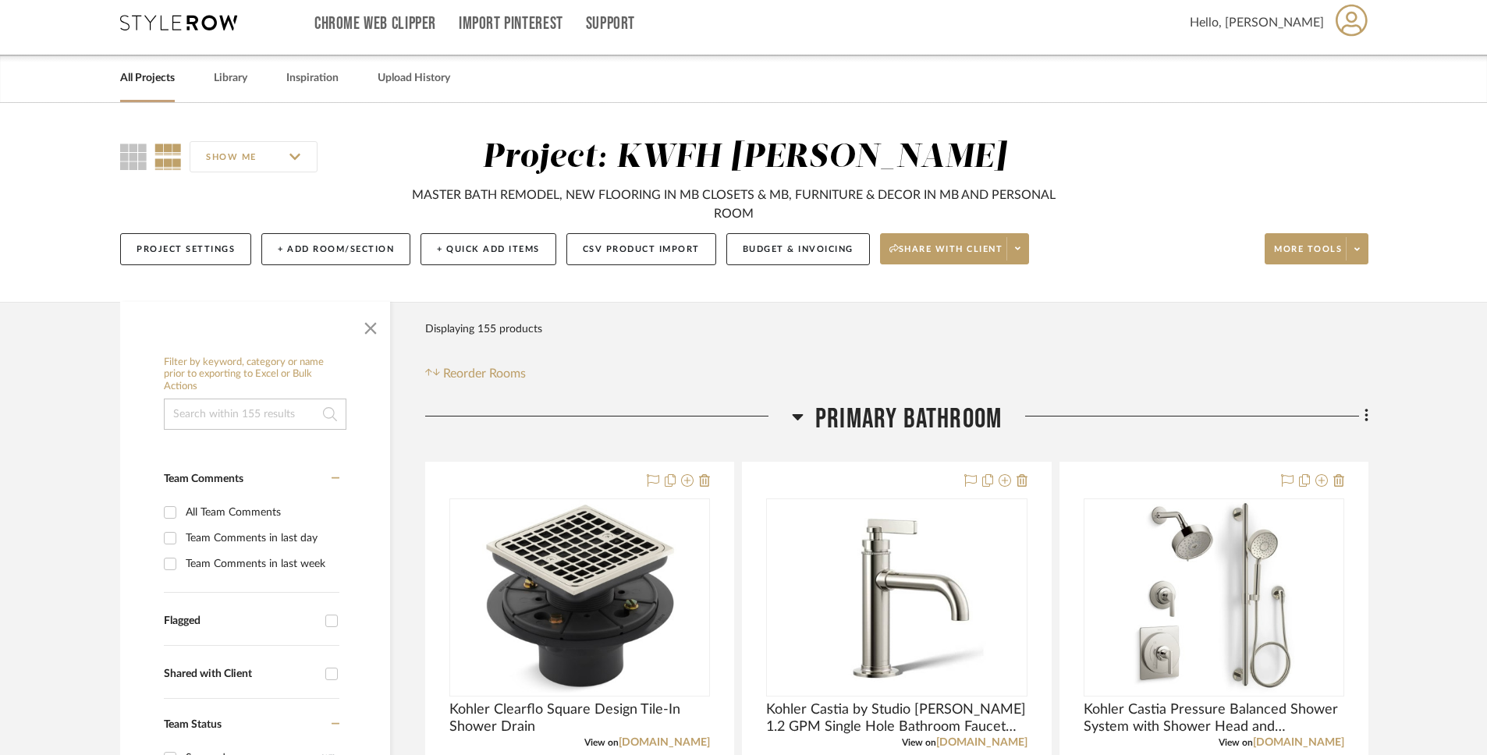
scroll to position [41, 0]
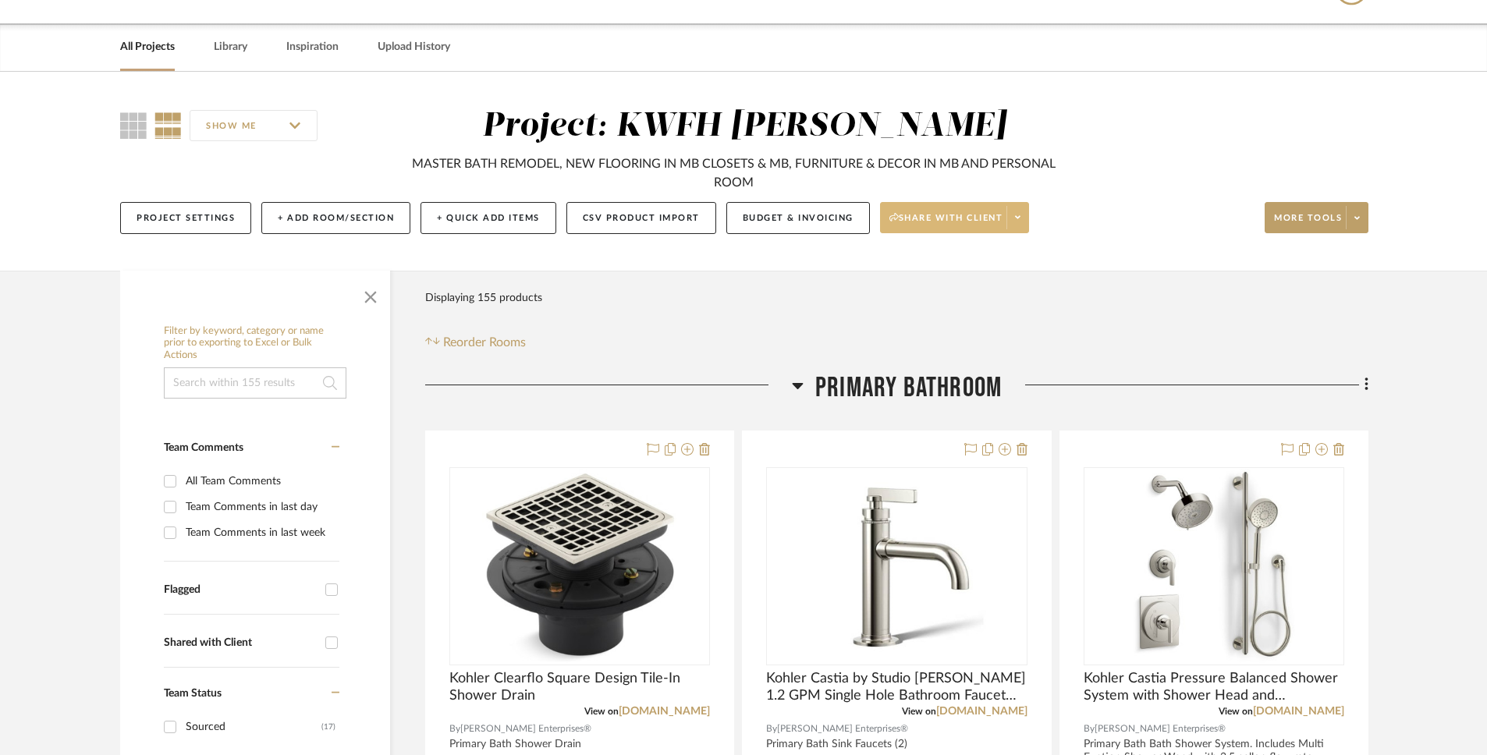
click at [1026, 211] on span at bounding box center [1018, 217] width 22 height 23
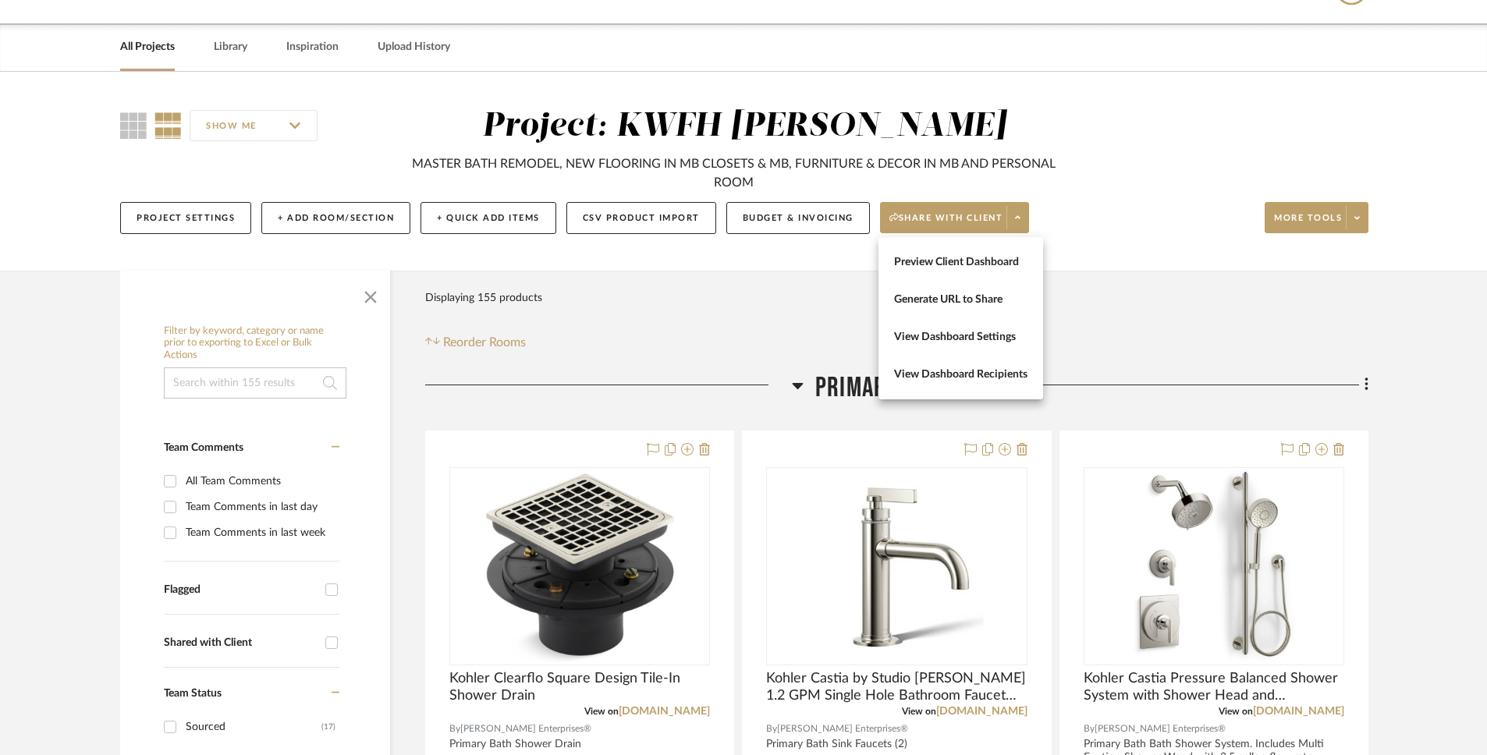
click at [1089, 322] on div at bounding box center [743, 377] width 1487 height 755
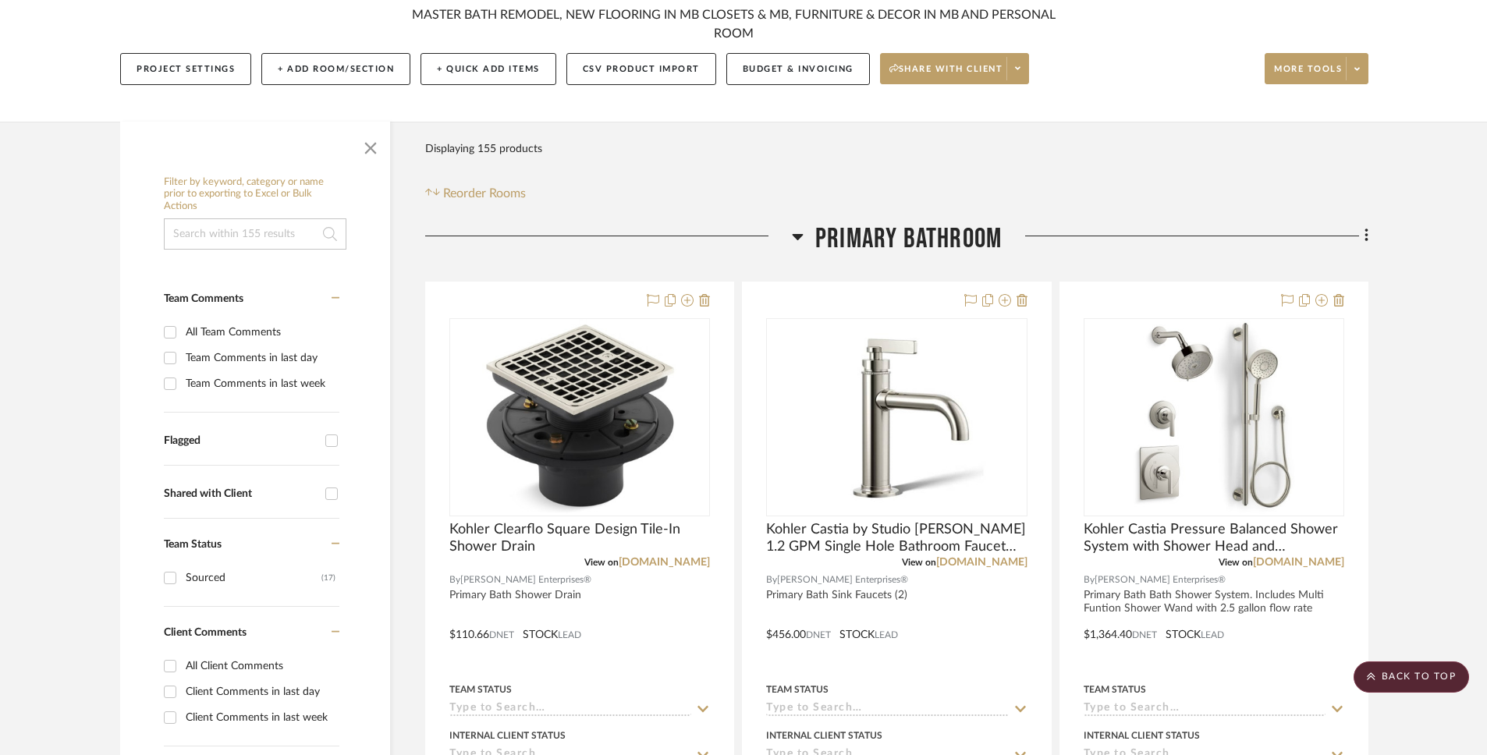
scroll to position [0, 0]
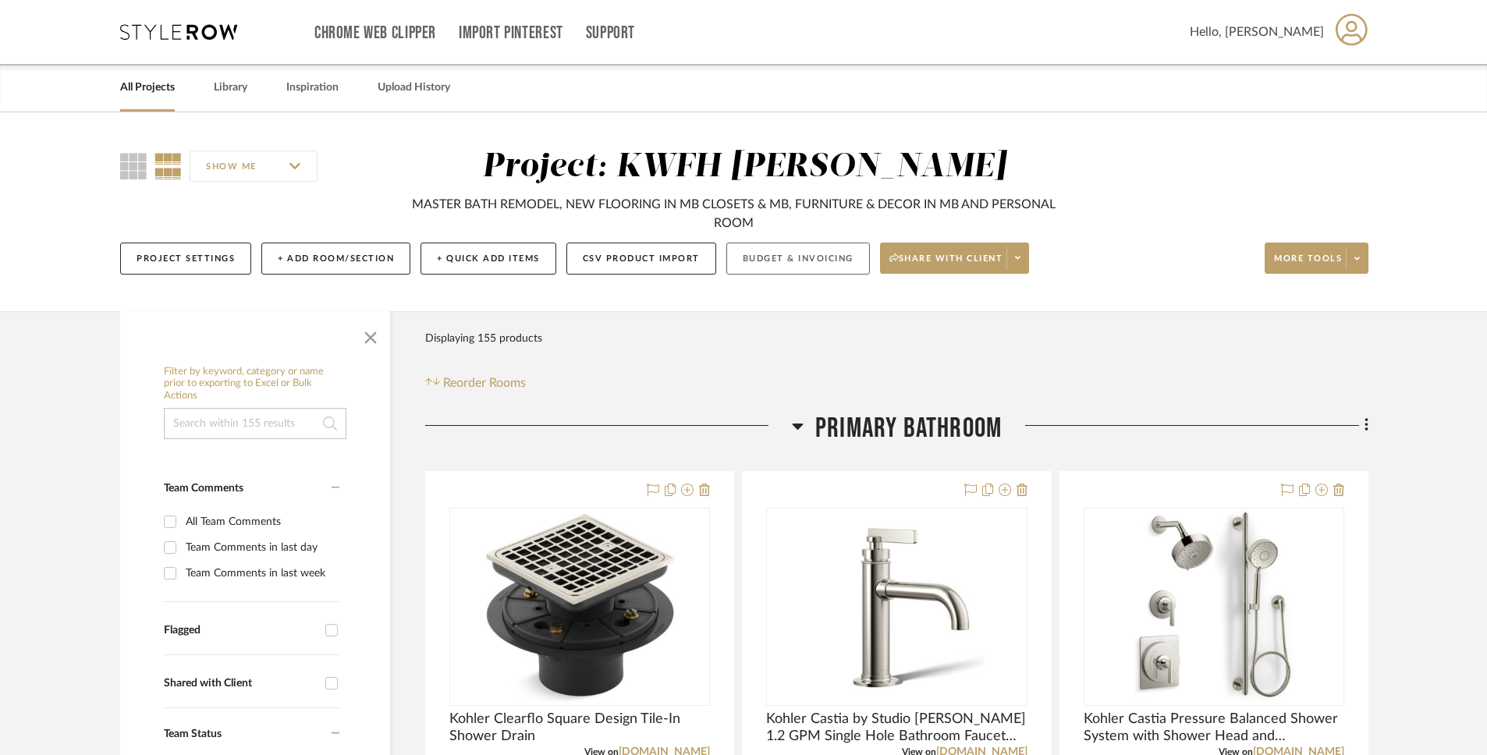
click at [839, 256] on button "Budget & Invoicing" at bounding box center [798, 259] width 144 height 32
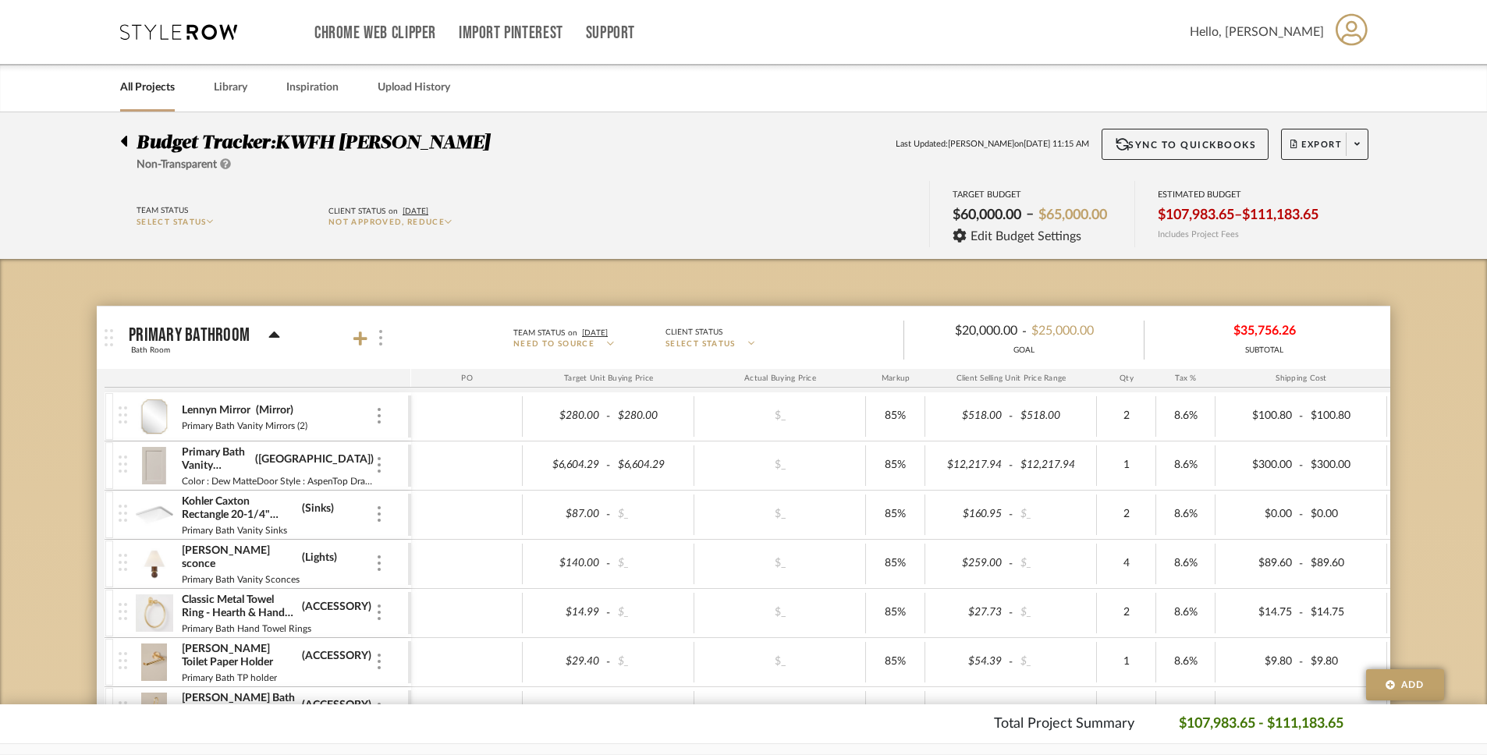
click at [385, 346] on div at bounding box center [379, 338] width 16 height 21
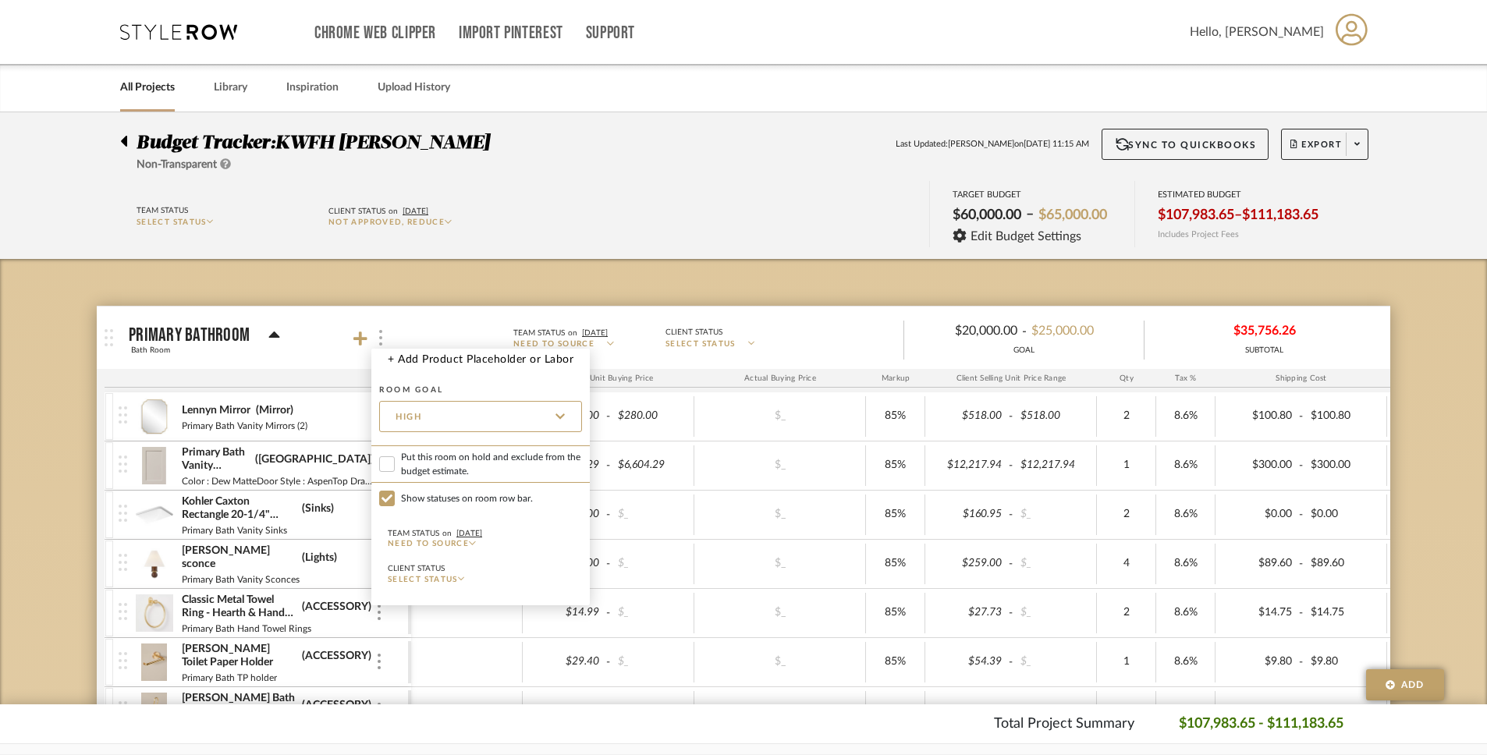
click at [385, 346] on div at bounding box center [743, 377] width 1487 height 755
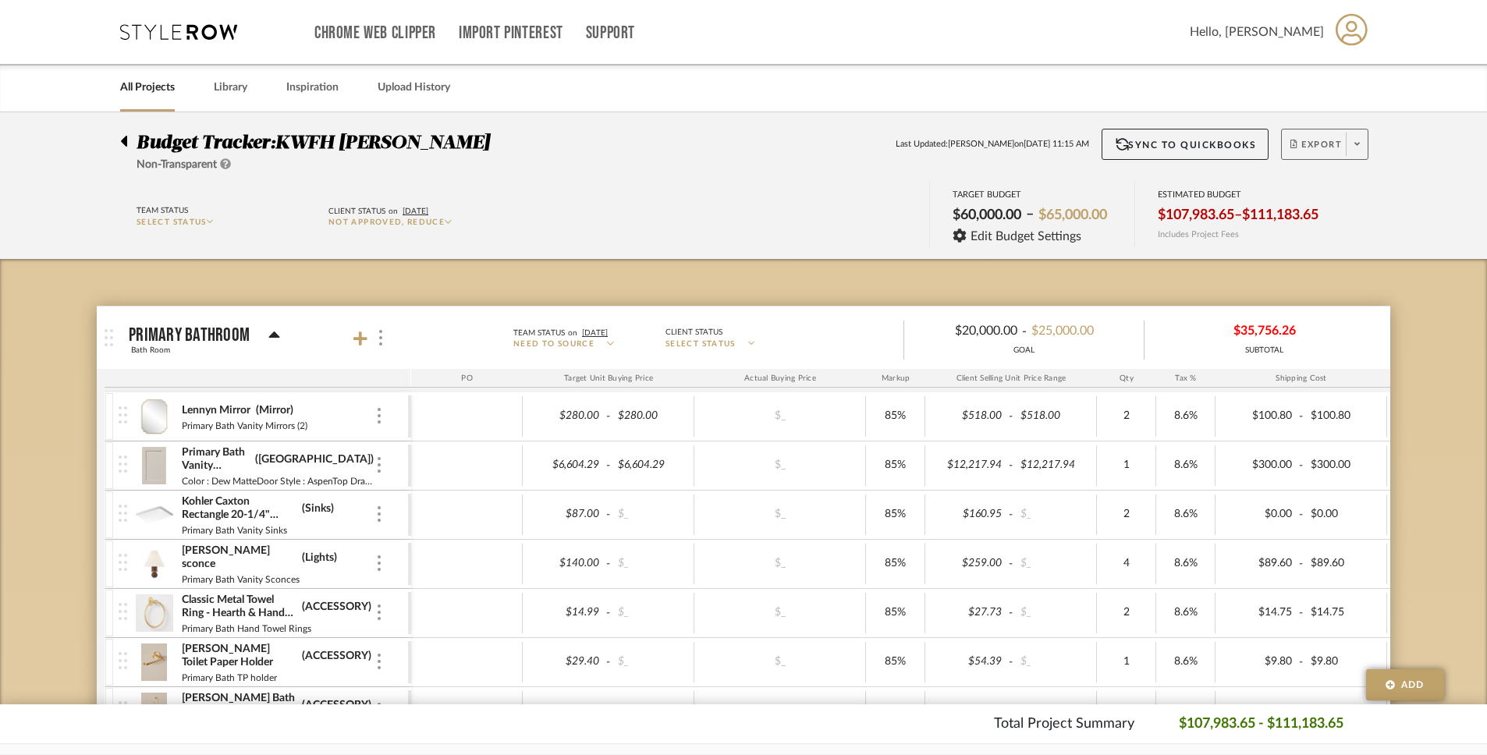
click at [1355, 147] on icon at bounding box center [1357, 144] width 5 height 9
click at [1346, 223] on span "Export Excel" at bounding box center [1352, 226] width 117 height 13
click at [1326, 141] on span "Export" at bounding box center [1317, 150] width 52 height 23
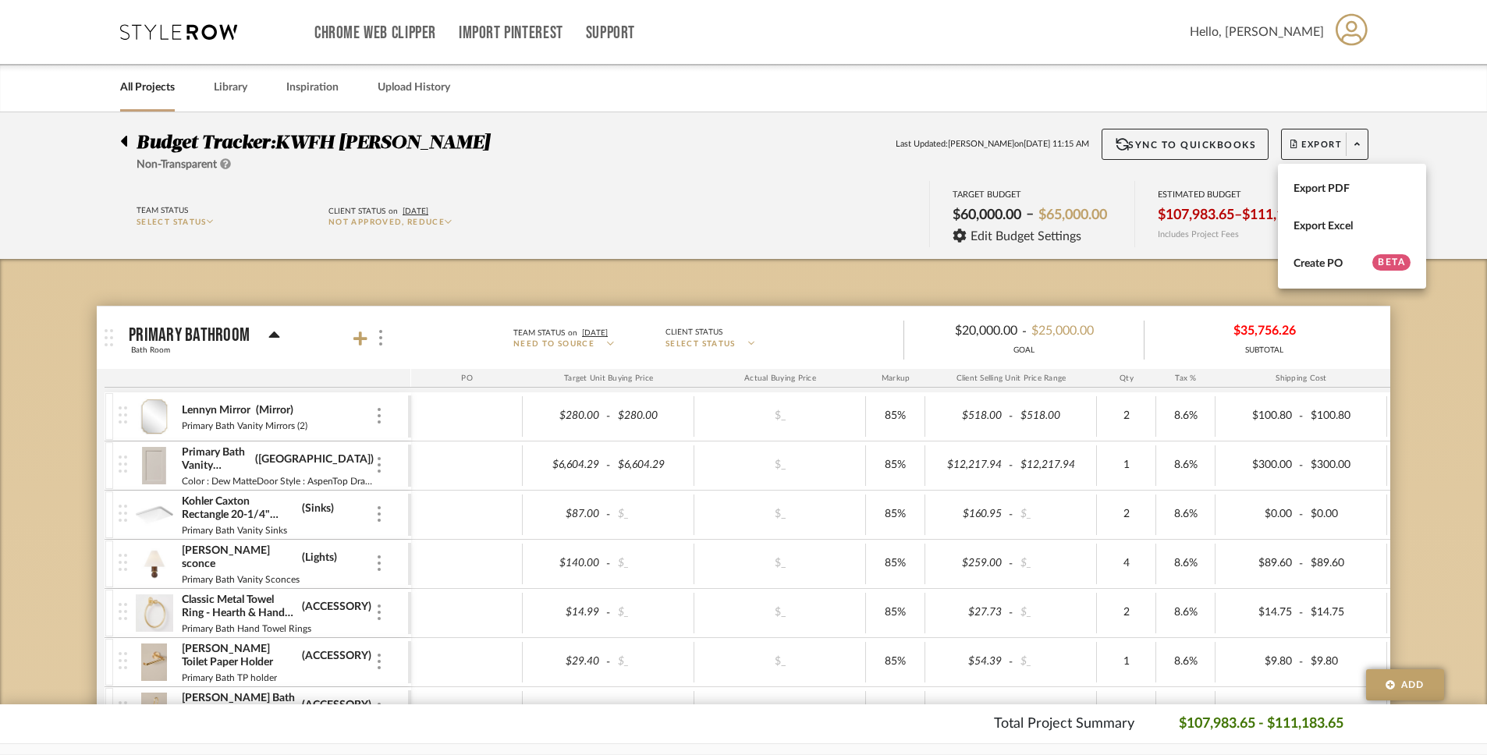
click at [1071, 300] on div at bounding box center [743, 377] width 1487 height 755
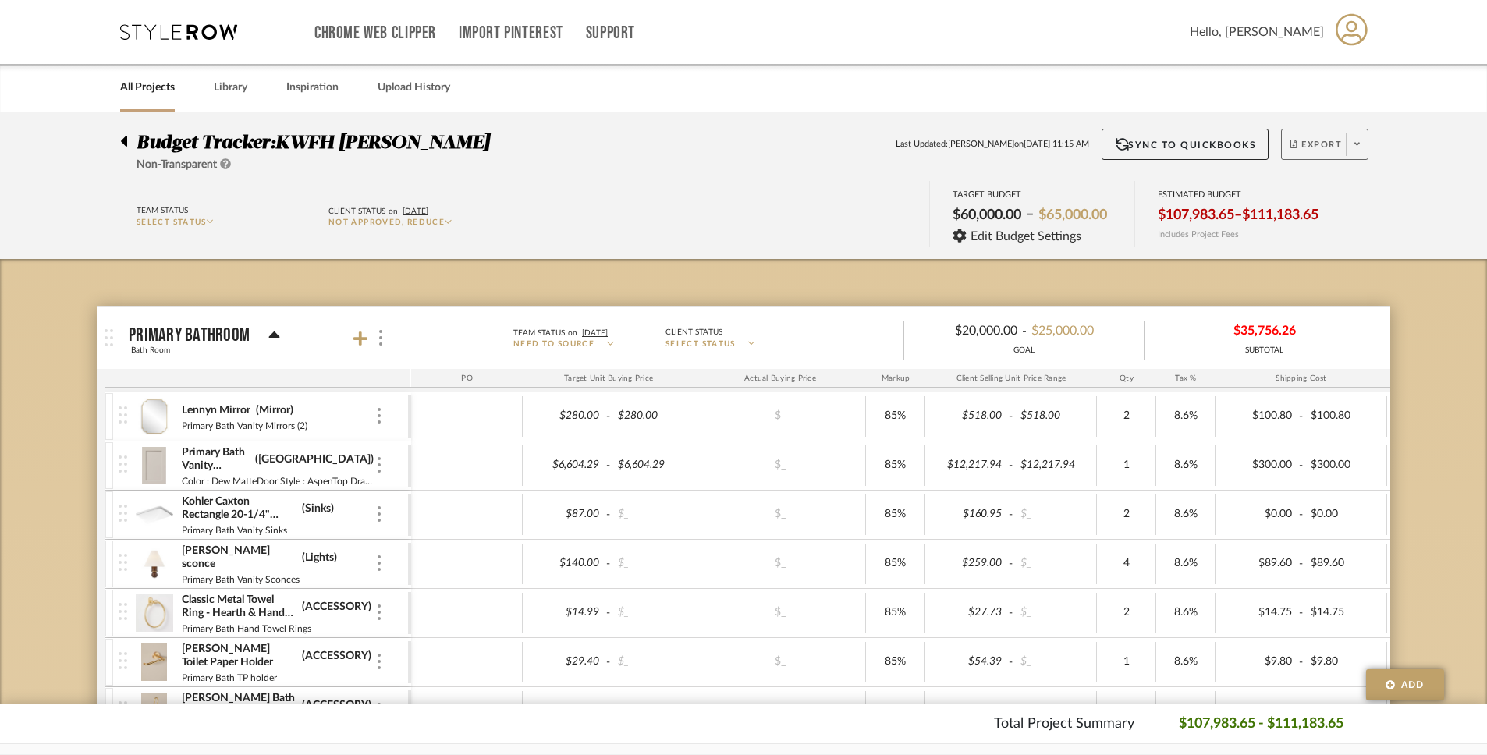
click at [1309, 141] on span "Export" at bounding box center [1317, 150] width 52 height 23
click at [1323, 220] on span "Export Excel" at bounding box center [1352, 226] width 117 height 13
click at [126, 138] on icon at bounding box center [124, 141] width 6 height 11
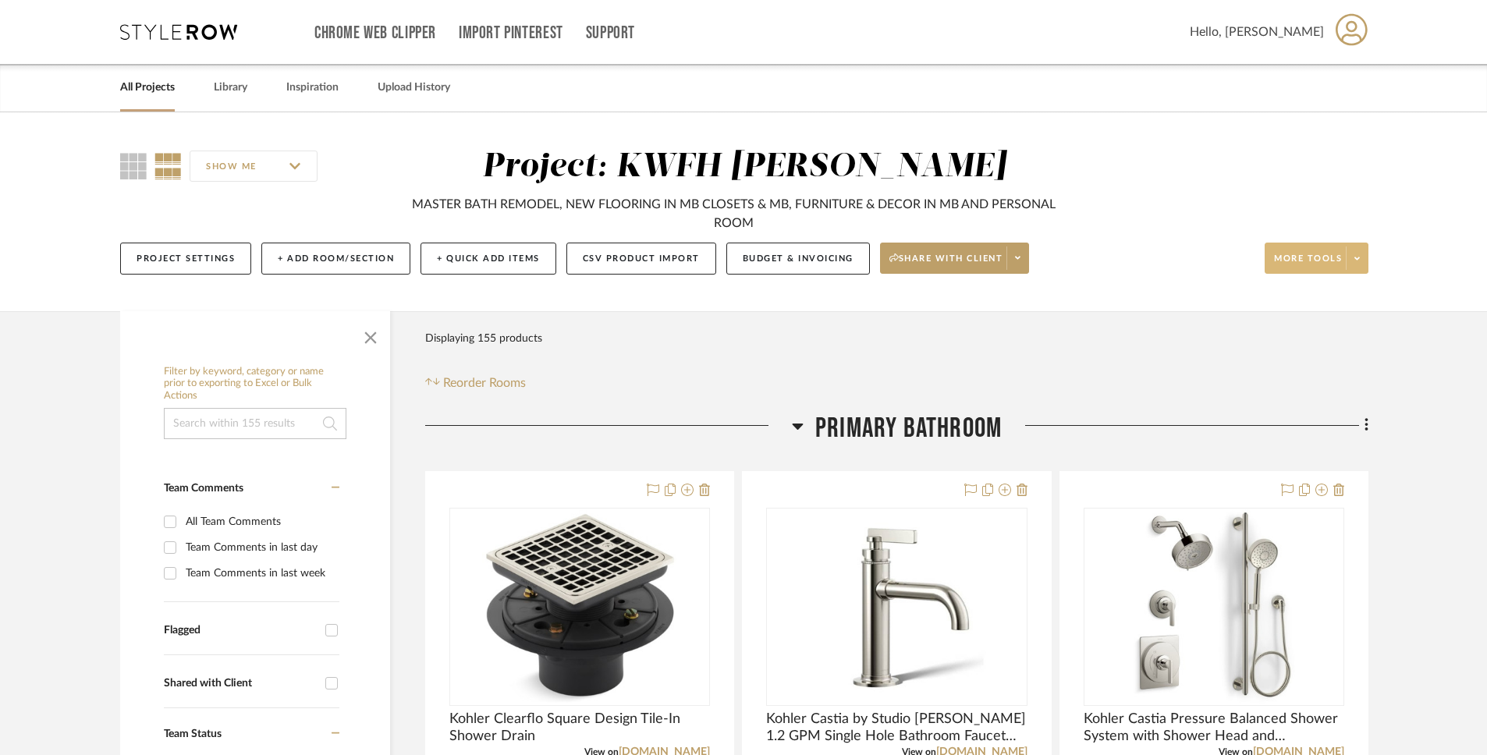
click at [1352, 250] on span at bounding box center [1357, 258] width 22 height 23
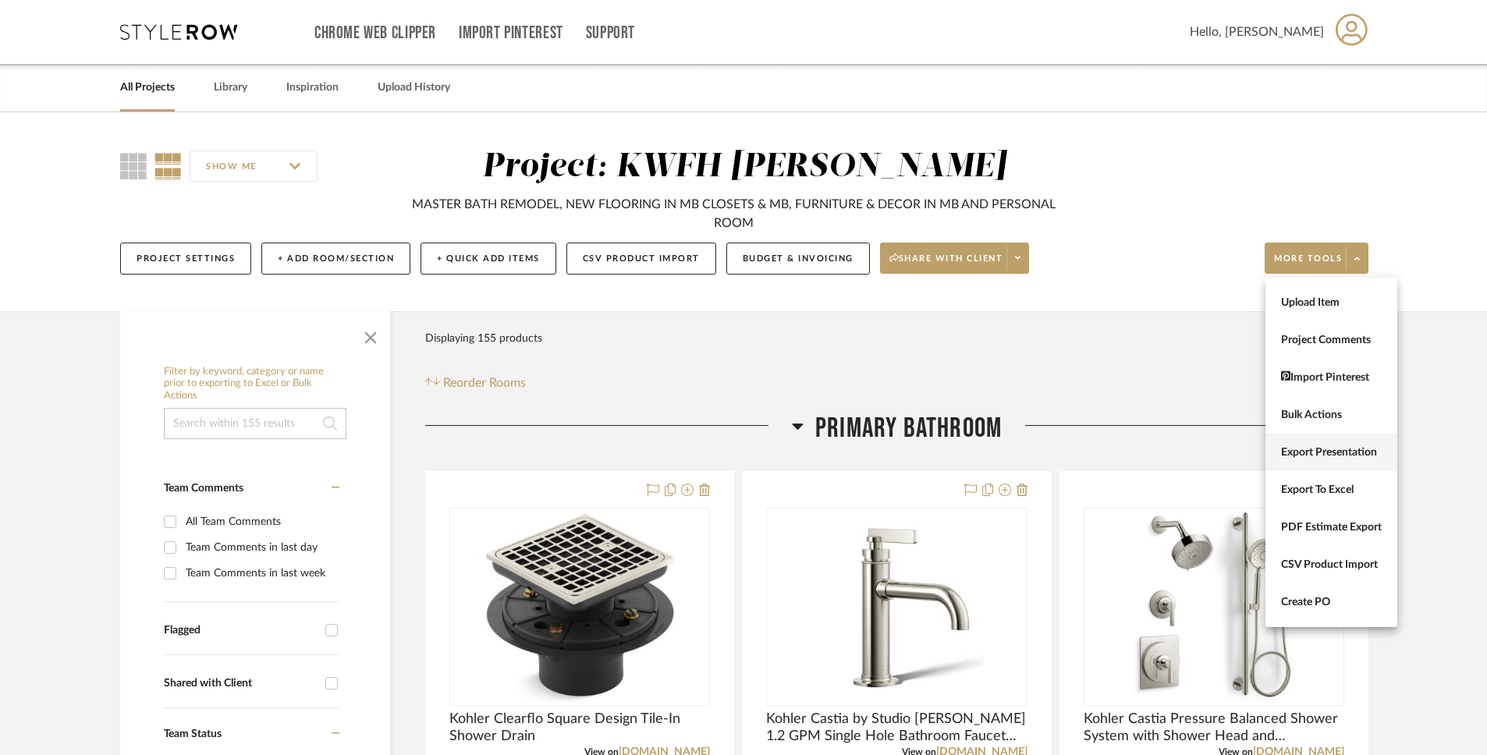
click at [1325, 452] on span "Export Presentation" at bounding box center [1331, 452] width 101 height 13
